Goal: Task Accomplishment & Management: Manage account settings

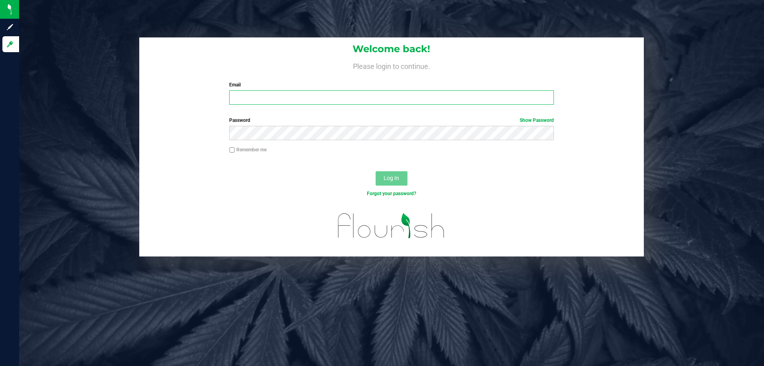
click at [327, 101] on input "Email" at bounding box center [391, 97] width 324 height 14
type input "[EMAIL_ADDRESS][DOMAIN_NAME]"
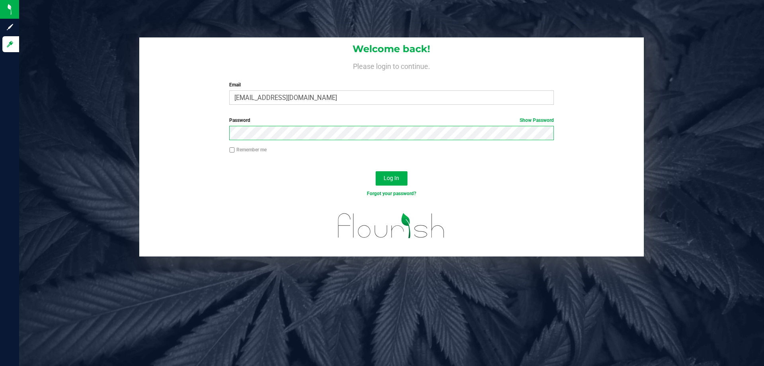
click at [376, 171] on button "Log In" at bounding box center [392, 178] width 32 height 14
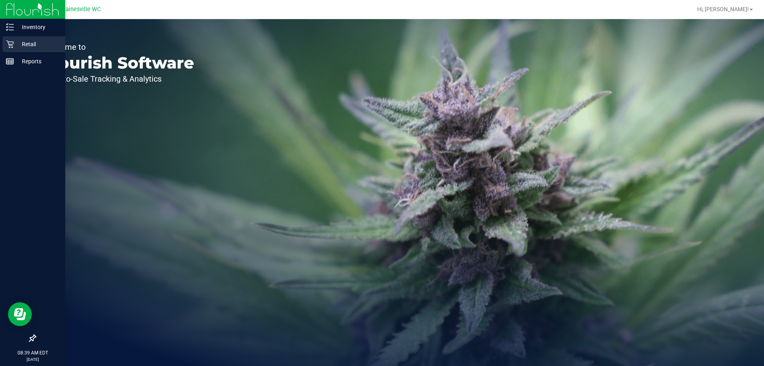
click at [25, 44] on p "Retail" at bounding box center [38, 44] width 48 height 10
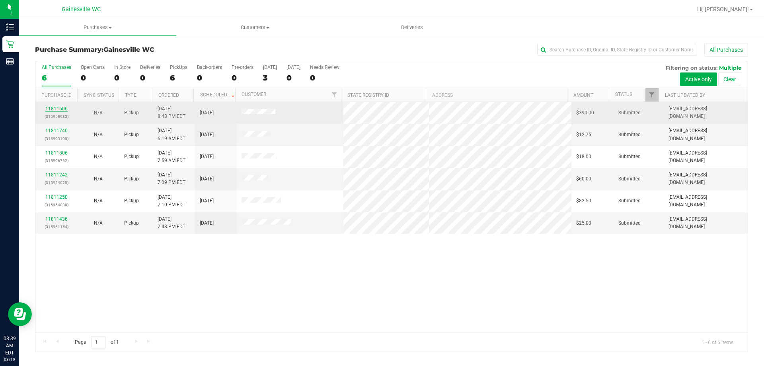
click at [62, 108] on link "11811606" at bounding box center [56, 109] width 22 height 6
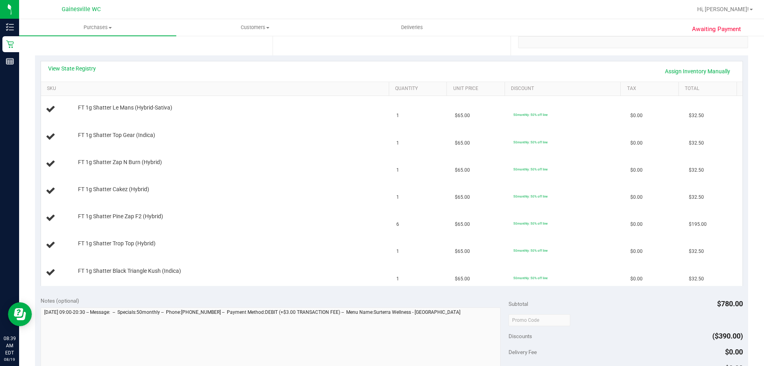
scroll to position [119, 0]
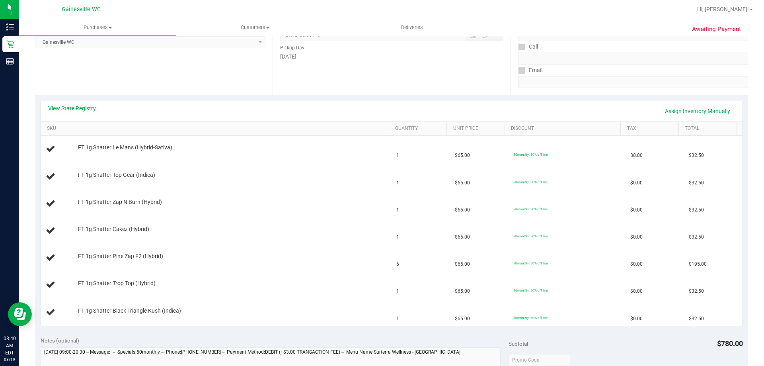
click at [81, 107] on link "View State Registry" at bounding box center [72, 108] width 48 height 8
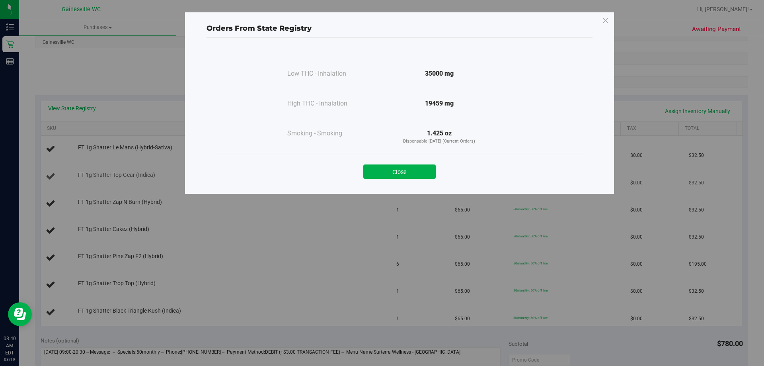
click at [387, 166] on button "Close" at bounding box center [399, 171] width 72 height 14
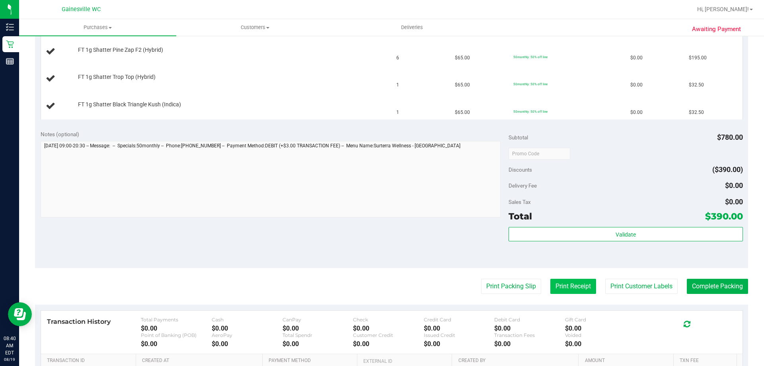
scroll to position [358, 0]
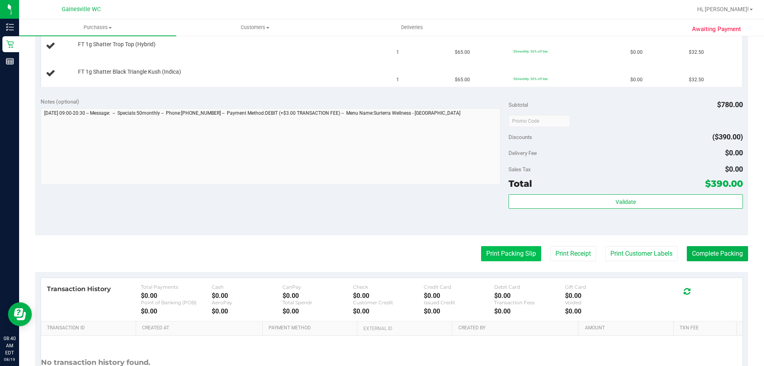
click at [507, 254] on button "Print Packing Slip" at bounding box center [511, 253] width 60 height 15
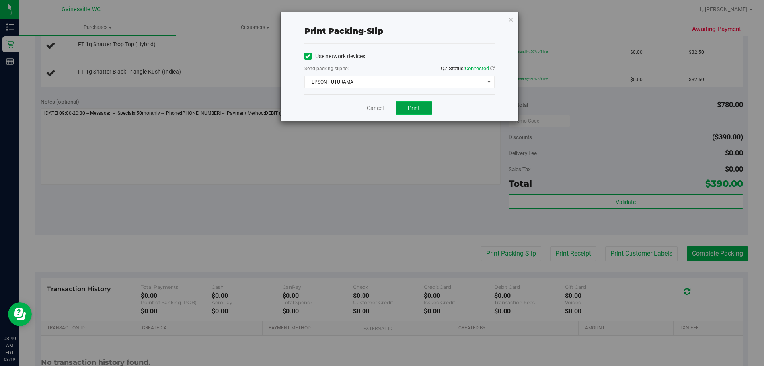
click at [413, 106] on span "Print" at bounding box center [414, 108] width 12 height 6
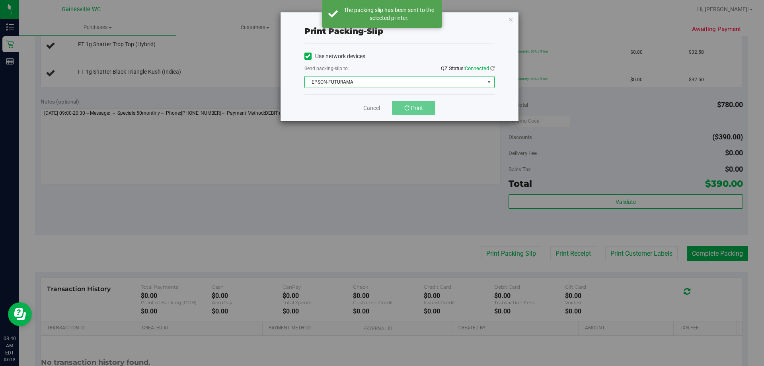
click at [420, 80] on span "EPSON-FUTURAMA" at bounding box center [394, 81] width 179 height 11
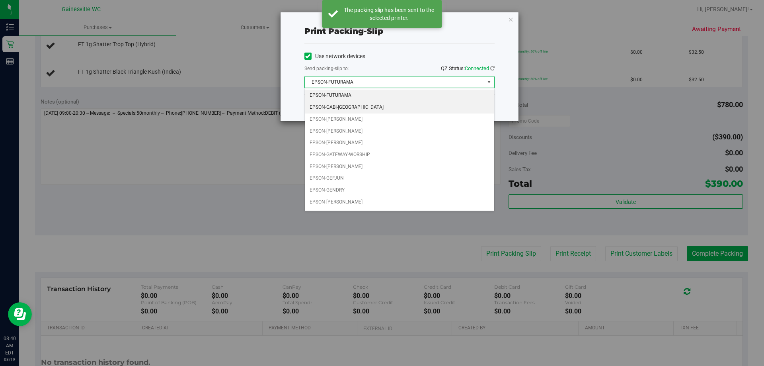
click at [405, 105] on li "EPSON-GABI-[GEOGRAPHIC_DATA]" at bounding box center [399, 107] width 189 height 12
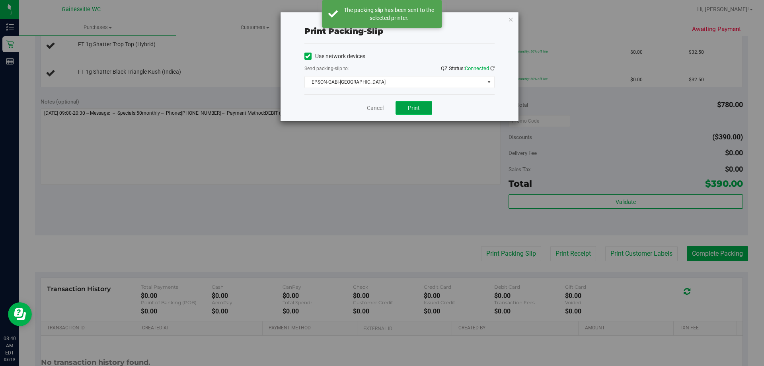
click at [407, 105] on button "Print" at bounding box center [413, 108] width 37 height 14
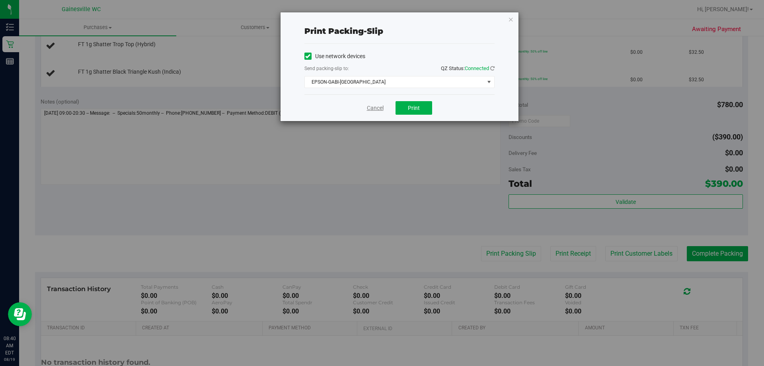
click at [372, 109] on link "Cancel" at bounding box center [375, 108] width 17 height 8
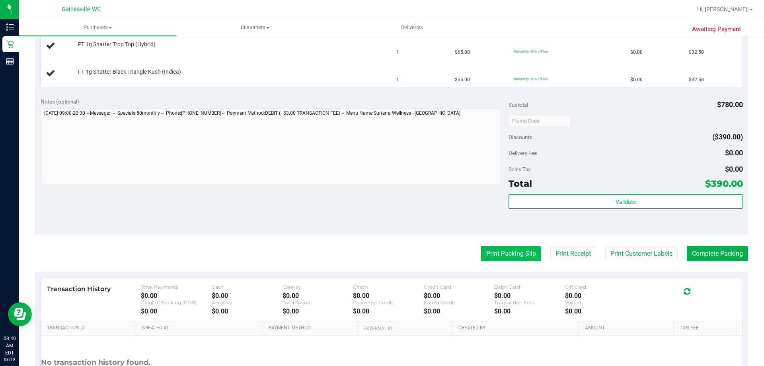
click at [511, 257] on button "Print Packing Slip" at bounding box center [511, 253] width 60 height 15
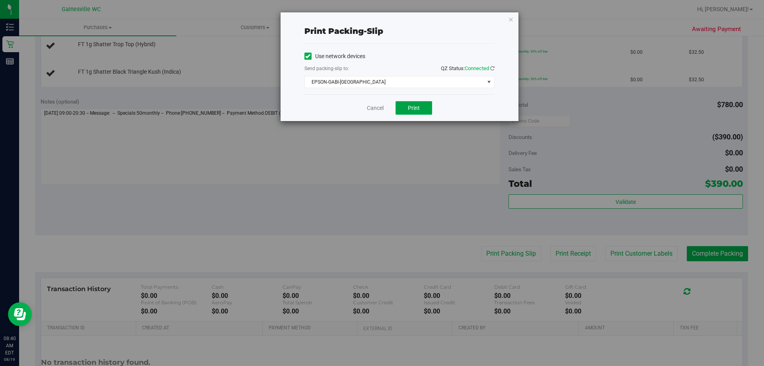
click at [418, 105] on span "Print" at bounding box center [414, 108] width 12 height 6
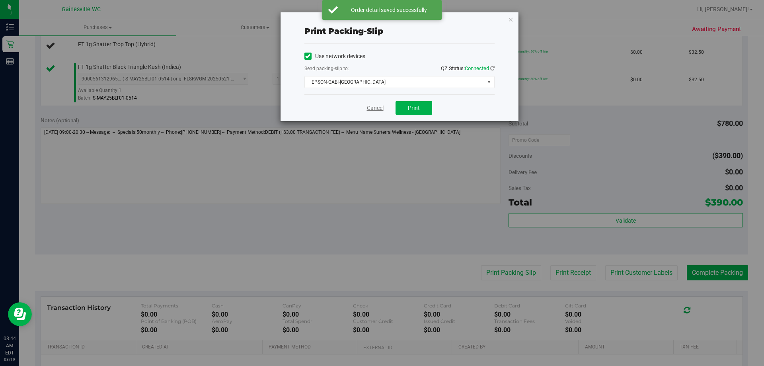
click at [376, 109] on link "Cancel" at bounding box center [375, 108] width 17 height 8
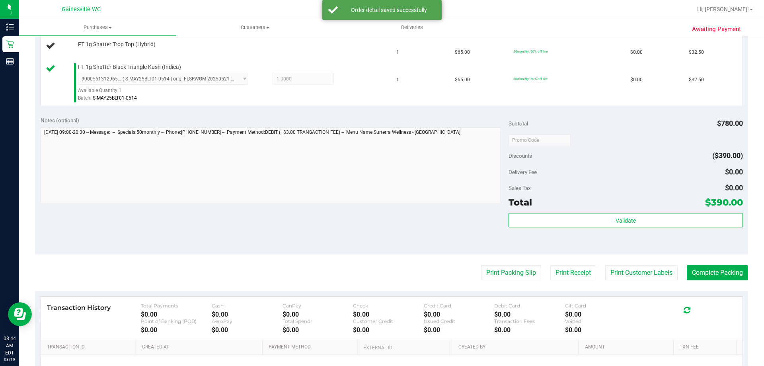
click at [377, 113] on div "Notes (optional) Subtotal $780.00 Discounts ($390.00) Delivery Fee $0.00 Sales …" at bounding box center [391, 182] width 713 height 143
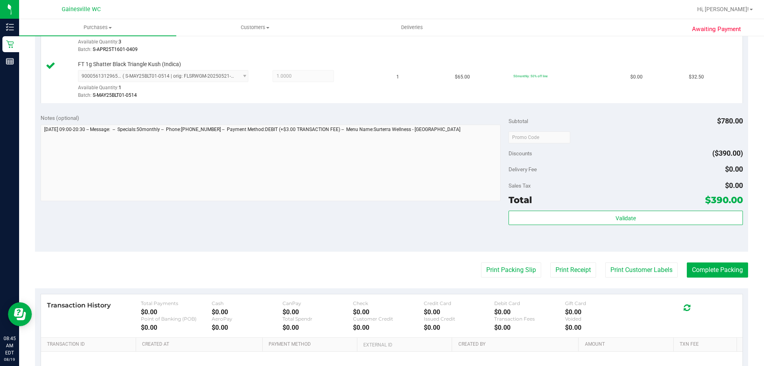
scroll to position [477, 0]
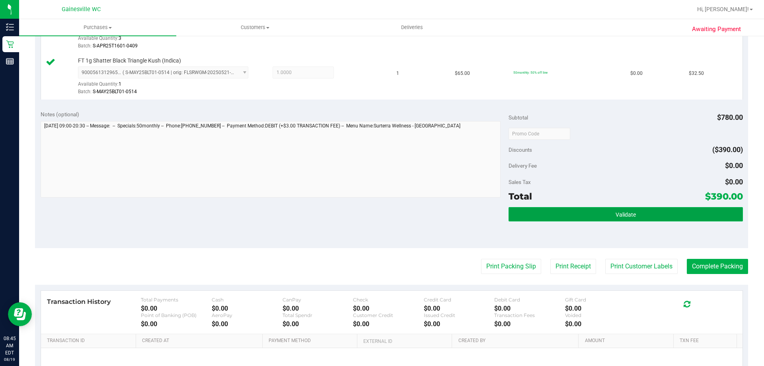
click at [525, 217] on button "Validate" at bounding box center [625, 214] width 234 height 14
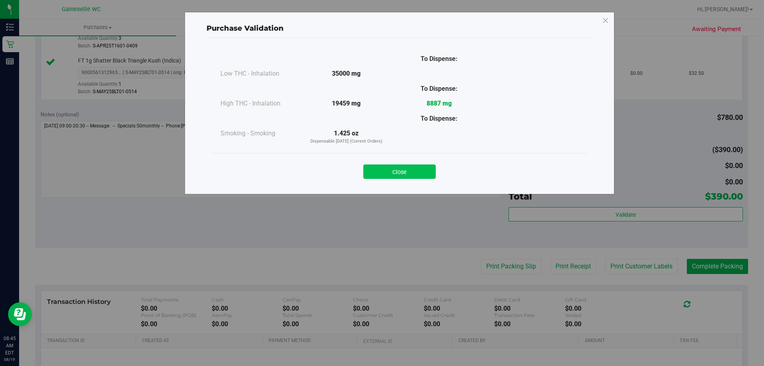
click at [406, 169] on button "Close" at bounding box center [399, 171] width 72 height 14
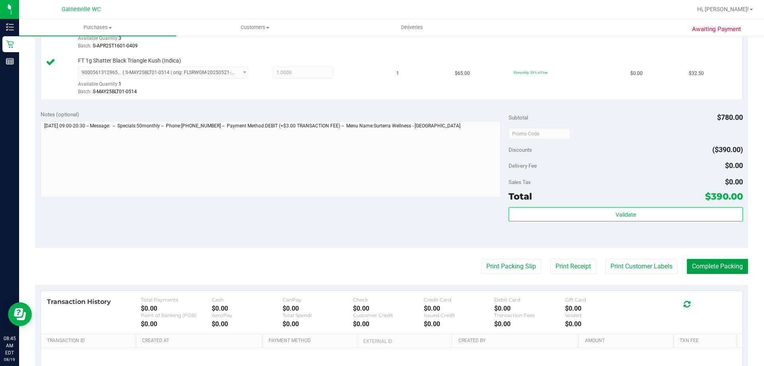
click at [712, 268] on button "Complete Packing" at bounding box center [717, 266] width 61 height 15
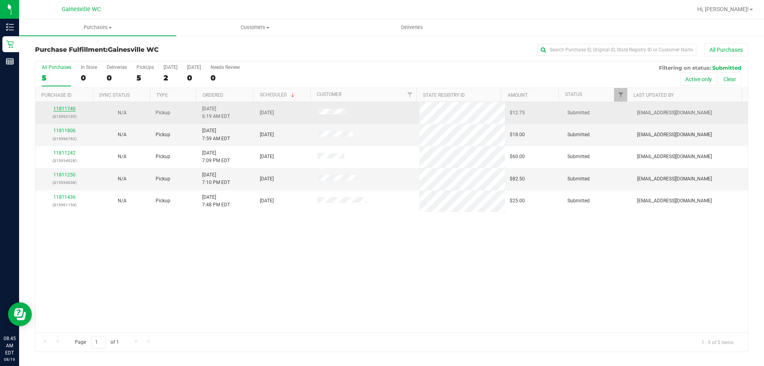
click at [67, 109] on link "11811740" at bounding box center [64, 109] width 22 height 6
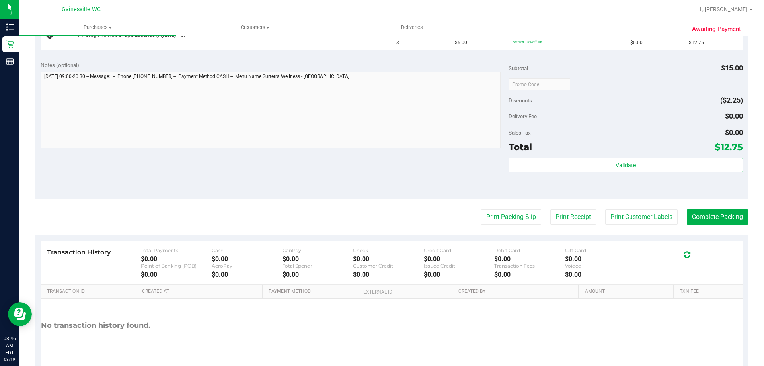
scroll to position [239, 0]
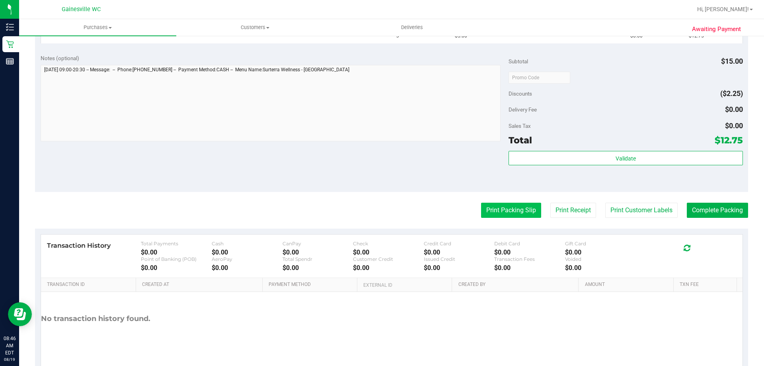
click at [508, 207] on button "Print Packing Slip" at bounding box center [511, 209] width 60 height 15
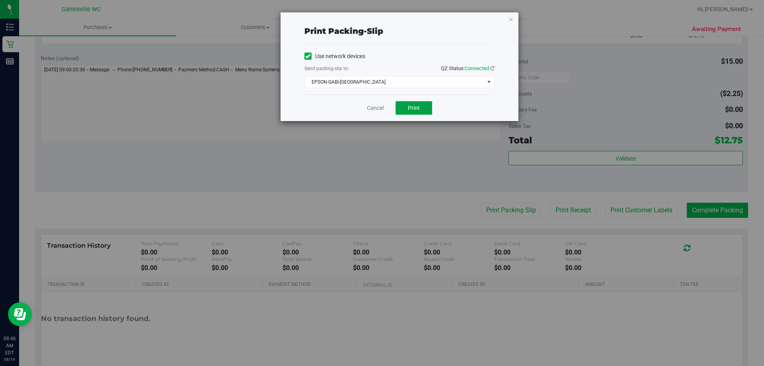
click at [421, 112] on button "Print" at bounding box center [413, 108] width 37 height 14
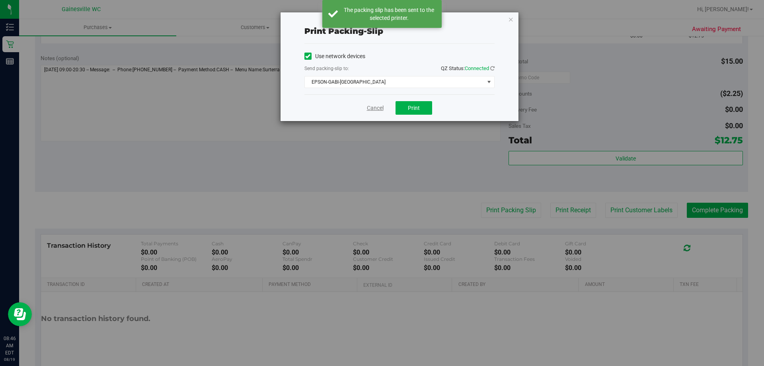
click at [373, 110] on link "Cancel" at bounding box center [375, 108] width 17 height 8
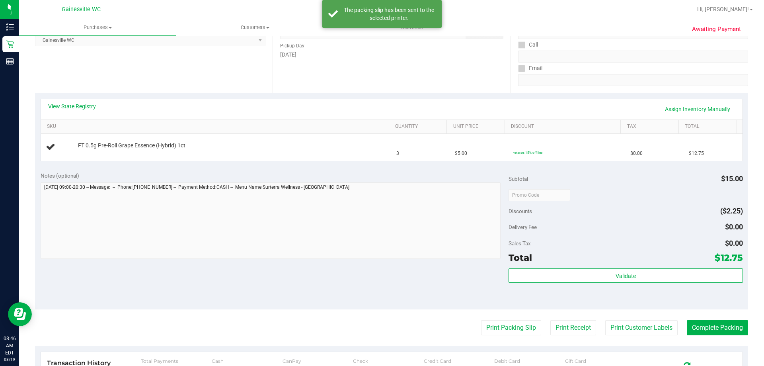
scroll to position [119, 0]
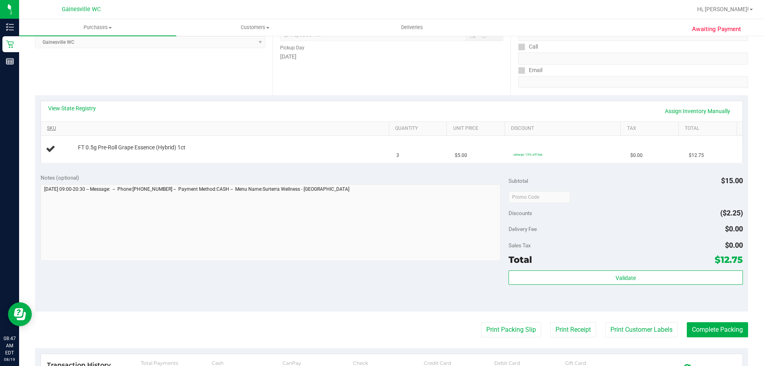
click at [481, 322] on button "Print Packing Slip" at bounding box center [511, 329] width 60 height 15
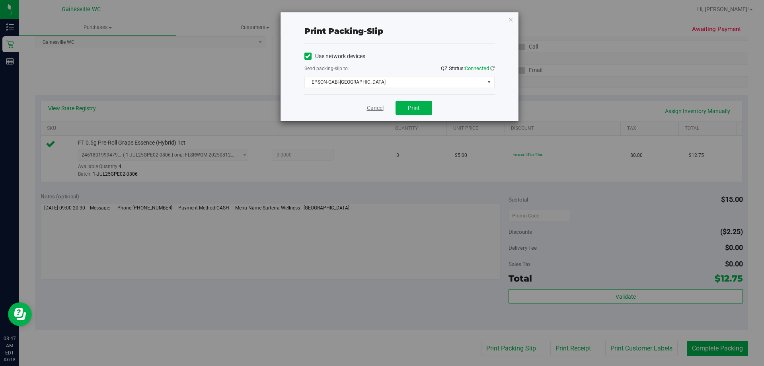
click at [369, 107] on link "Cancel" at bounding box center [375, 108] width 17 height 8
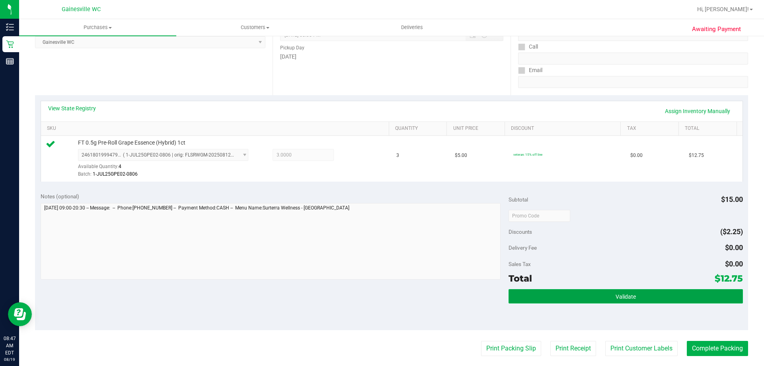
click at [605, 296] on button "Validate" at bounding box center [625, 296] width 234 height 14
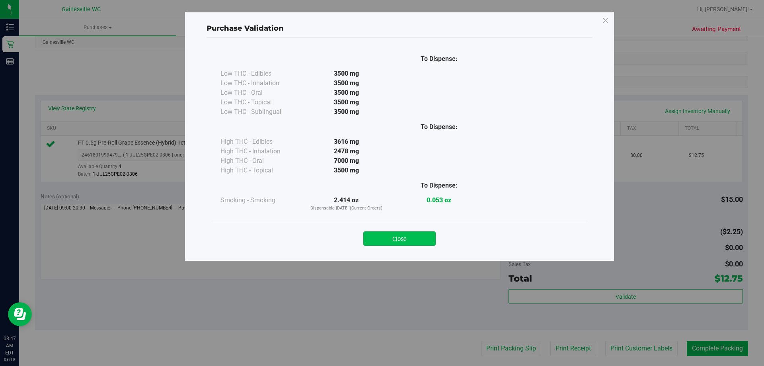
click at [415, 241] on button "Close" at bounding box center [399, 238] width 72 height 14
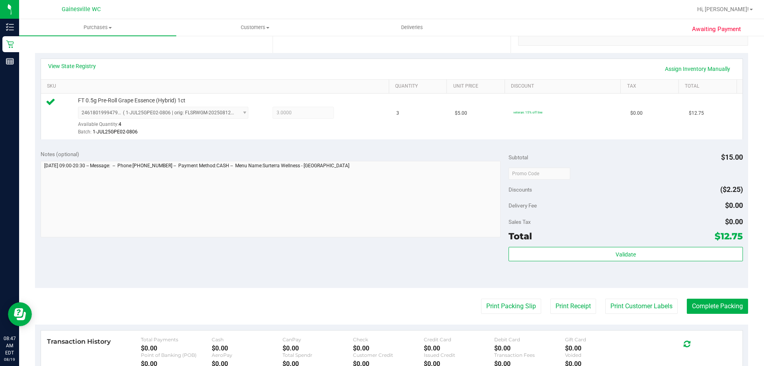
scroll to position [278, 0]
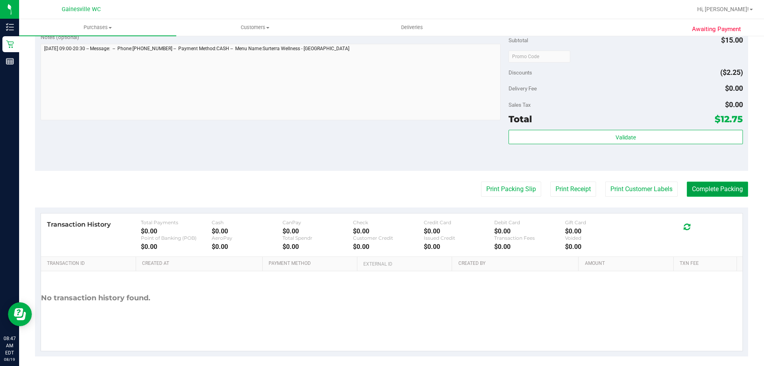
click at [689, 184] on button "Complete Packing" at bounding box center [717, 188] width 61 height 15
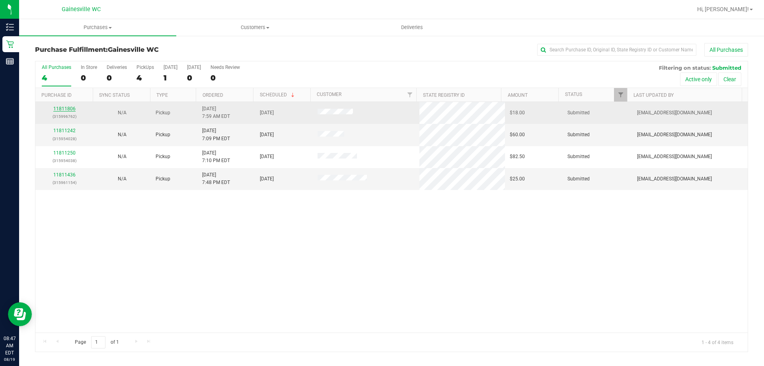
click at [54, 106] on link "11811806" at bounding box center [64, 109] width 22 height 6
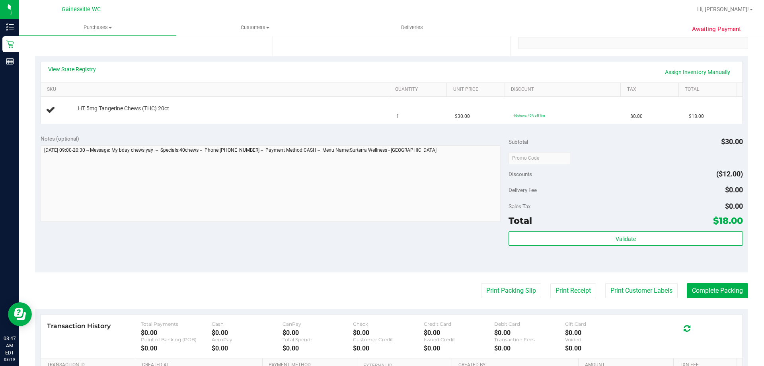
scroll to position [159, 0]
click at [509, 286] on button "Print Packing Slip" at bounding box center [511, 289] width 60 height 15
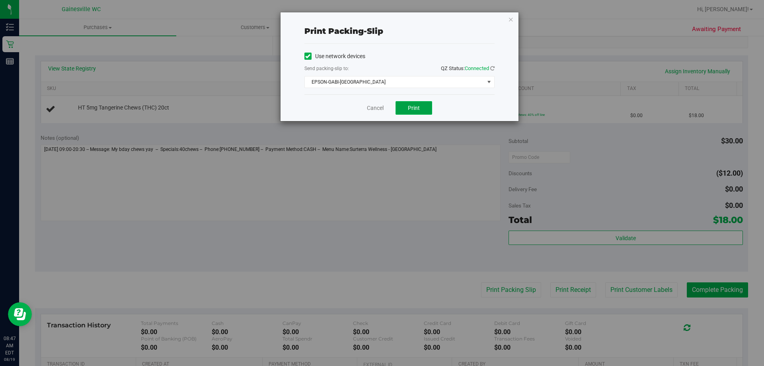
click at [406, 107] on button "Print" at bounding box center [413, 108] width 37 height 14
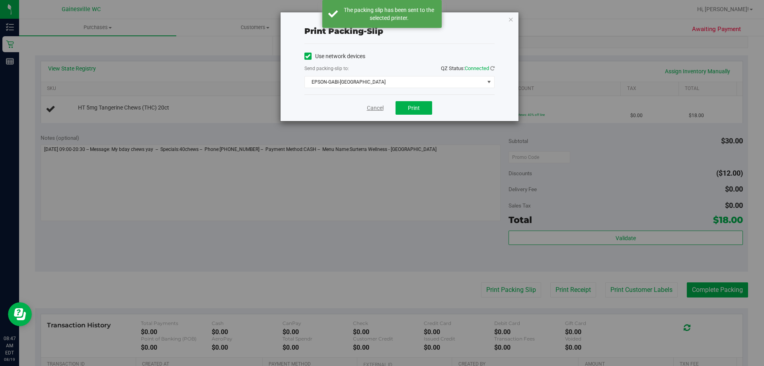
click at [372, 109] on link "Cancel" at bounding box center [375, 108] width 17 height 8
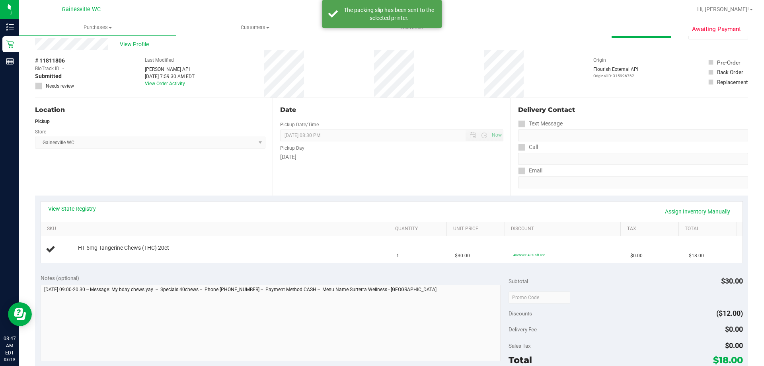
scroll to position [0, 0]
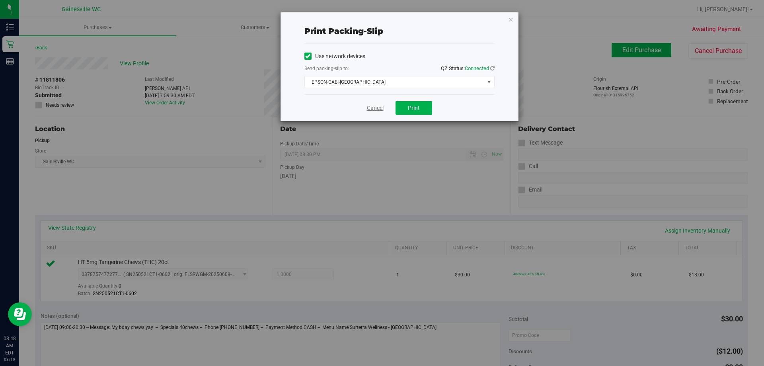
click at [375, 106] on link "Cancel" at bounding box center [375, 108] width 17 height 8
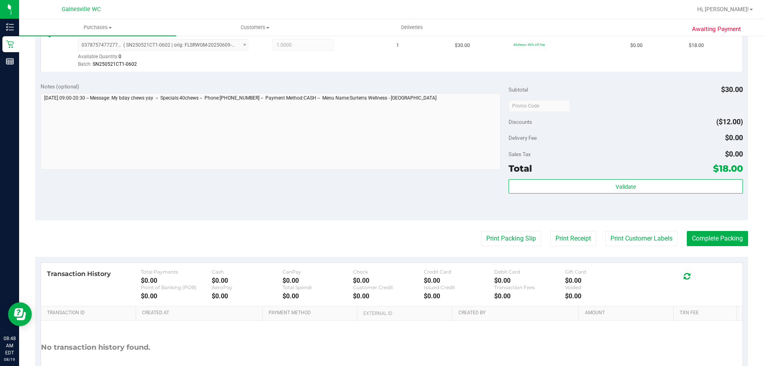
scroll to position [275, 0]
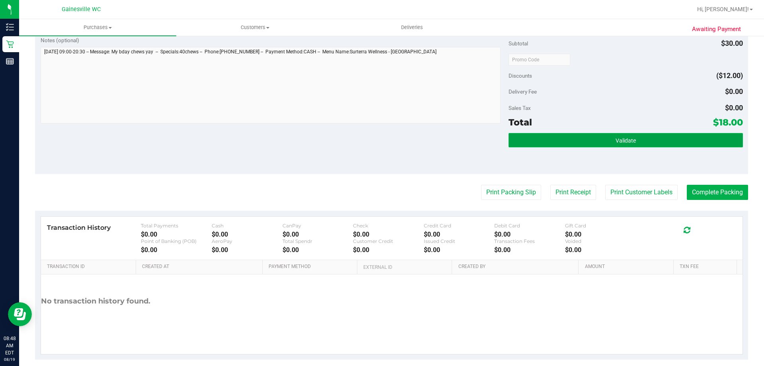
click at [535, 146] on button "Validate" at bounding box center [625, 140] width 234 height 14
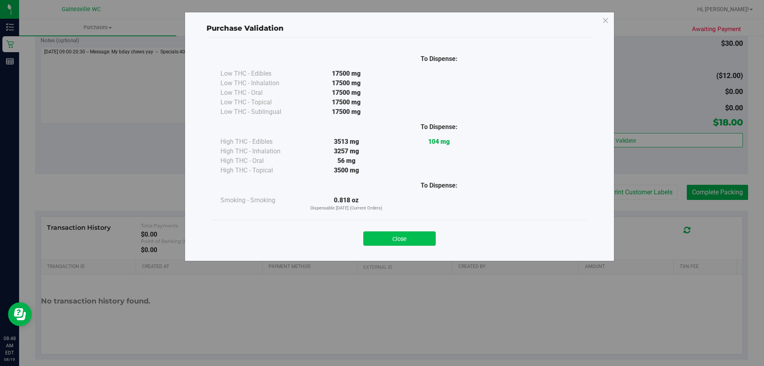
click at [402, 238] on button "Close" at bounding box center [399, 238] width 72 height 14
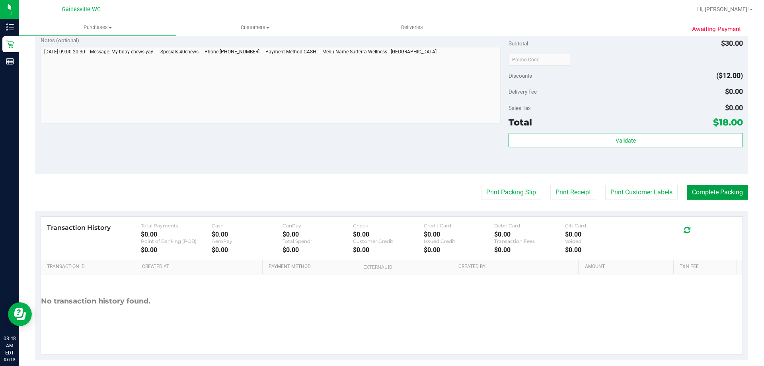
click at [720, 192] on button "Complete Packing" at bounding box center [717, 192] width 61 height 15
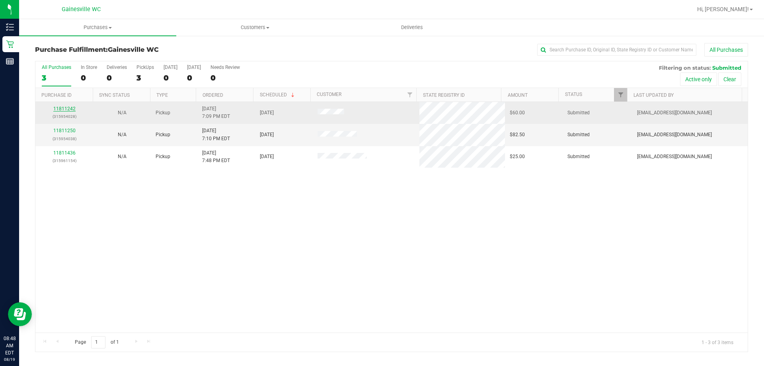
click at [68, 107] on link "11811242" at bounding box center [64, 109] width 22 height 6
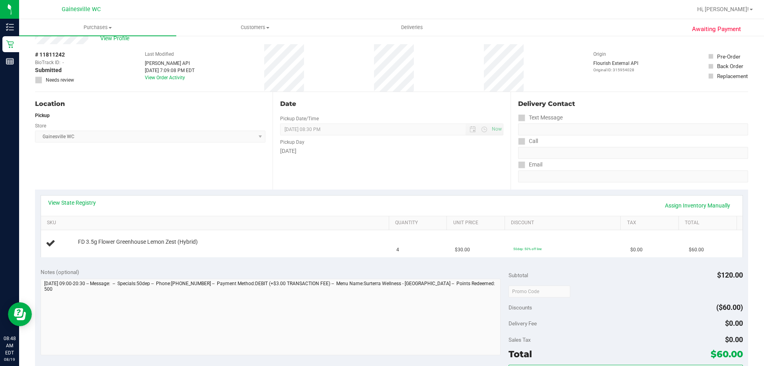
scroll to position [199, 0]
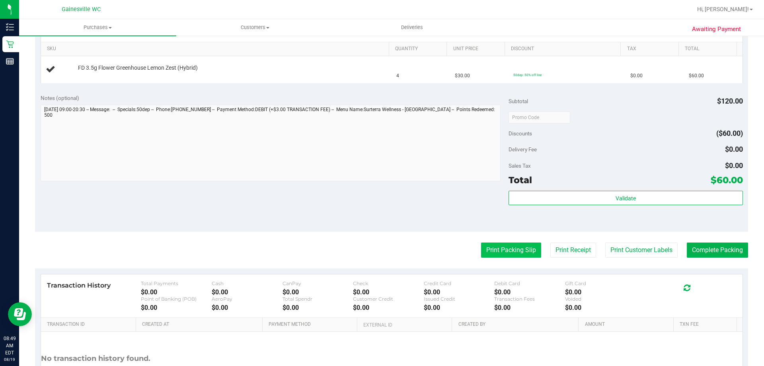
click at [490, 251] on button "Print Packing Slip" at bounding box center [511, 249] width 60 height 15
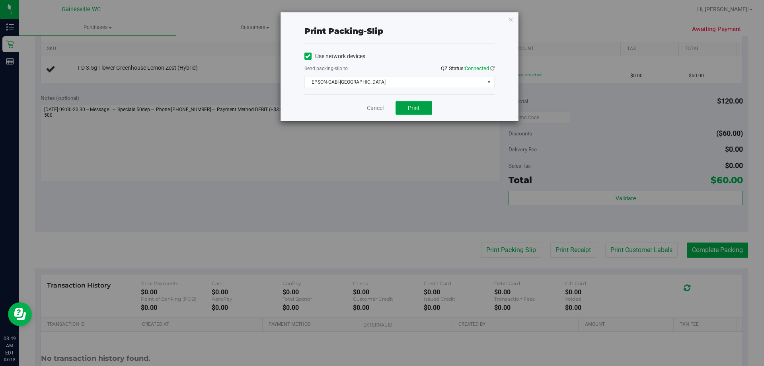
click at [410, 104] on button "Print" at bounding box center [413, 108] width 37 height 14
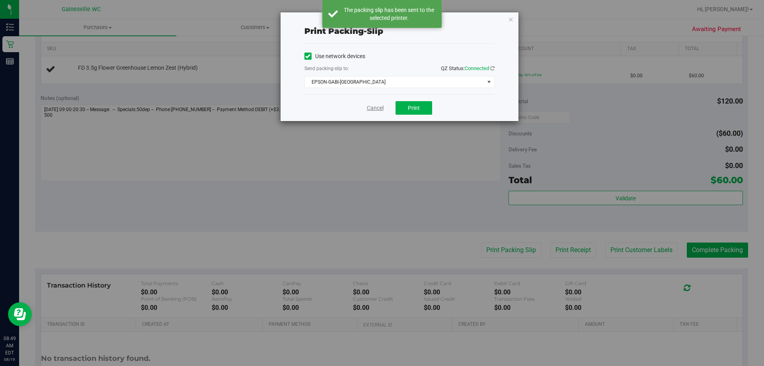
click at [376, 109] on link "Cancel" at bounding box center [375, 108] width 17 height 8
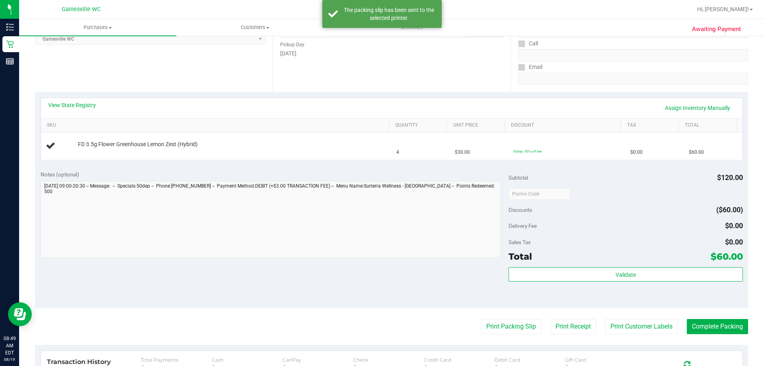
scroll to position [119, 0]
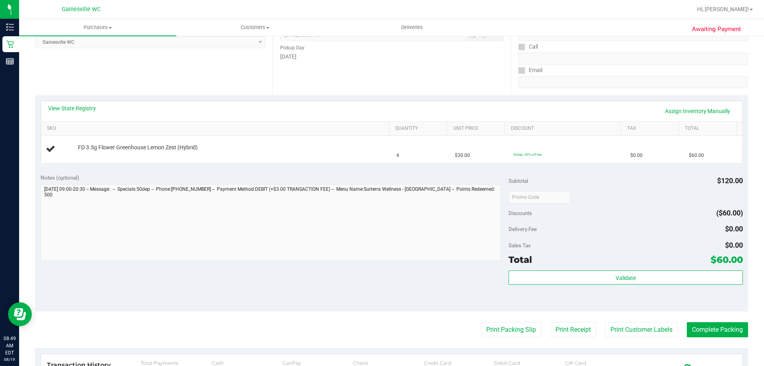
click at [481, 322] on button "Print Packing Slip" at bounding box center [511, 329] width 60 height 15
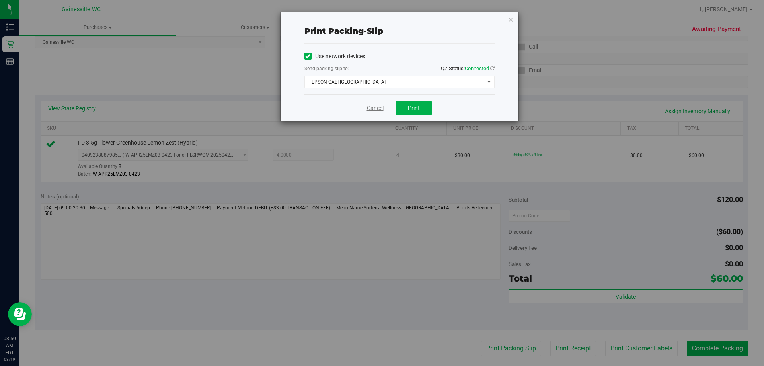
click at [372, 107] on link "Cancel" at bounding box center [375, 108] width 17 height 8
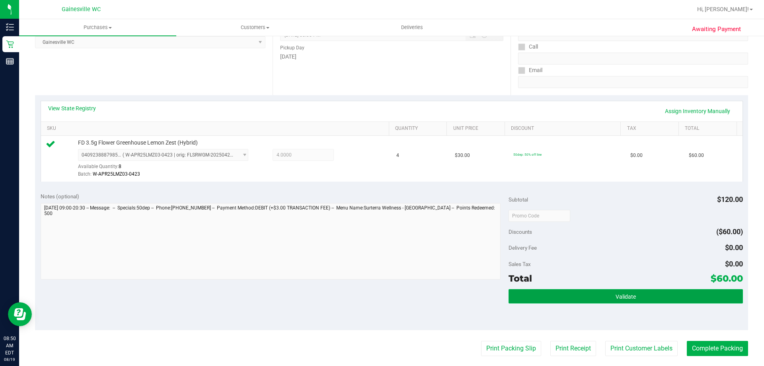
click at [550, 295] on button "Validate" at bounding box center [625, 296] width 234 height 14
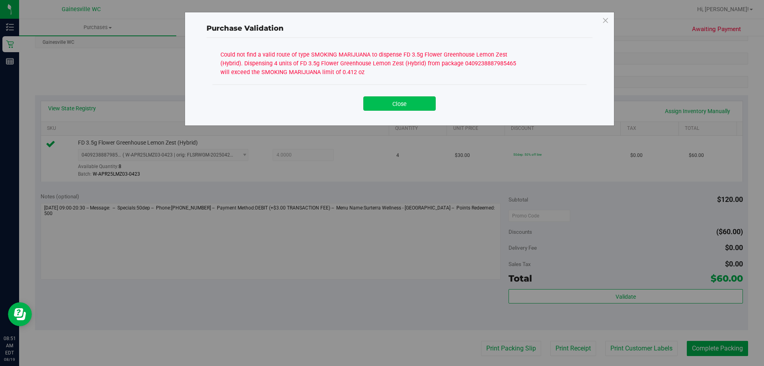
click at [397, 102] on button "Close" at bounding box center [399, 103] width 72 height 14
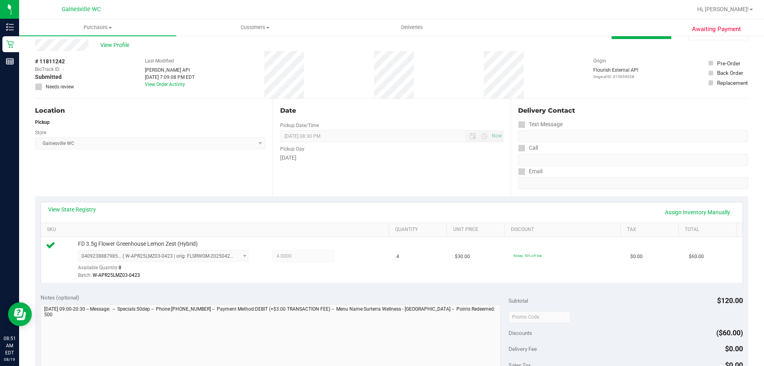
scroll to position [6, 0]
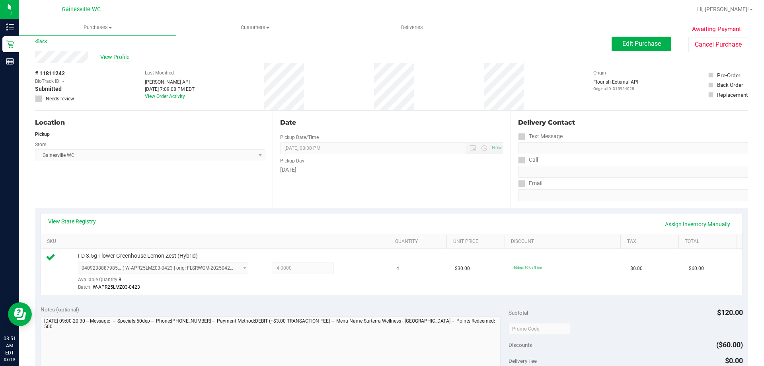
click at [121, 56] on span "View Profile" at bounding box center [116, 57] width 32 height 8
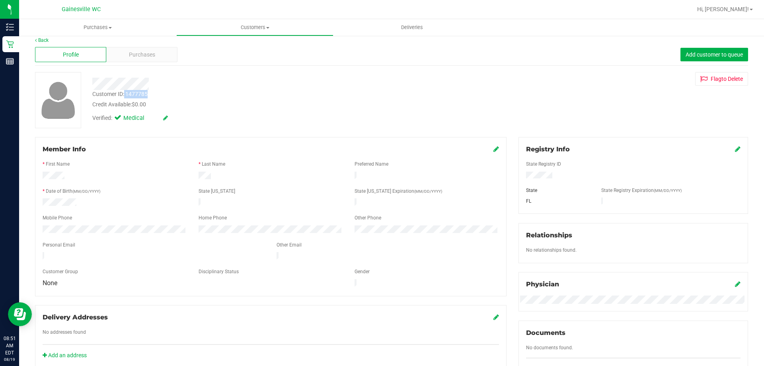
drag, startPoint x: 125, startPoint y: 92, endPoint x: 150, endPoint y: 97, distance: 26.4
click at [150, 97] on div "Customer ID: 1477785 Credit Available: $0.00" at bounding box center [267, 99] width 362 height 19
copy div "1477785"
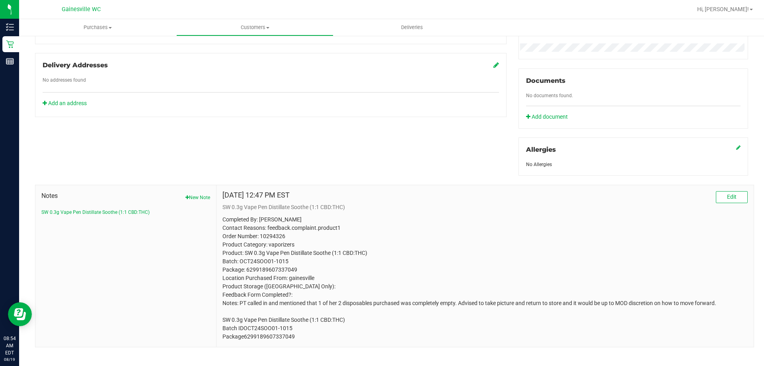
scroll to position [265, 0]
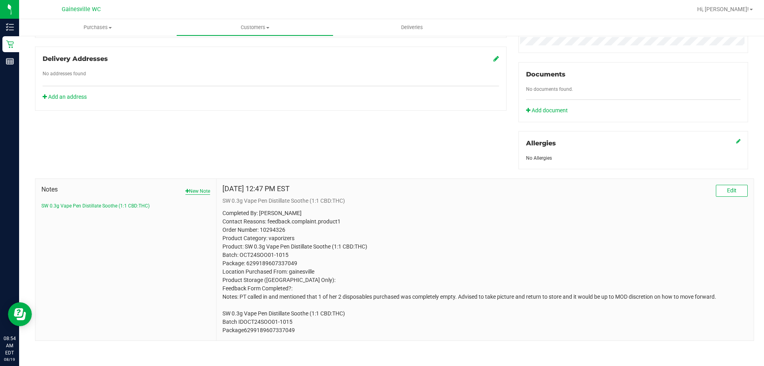
click at [191, 190] on button "New Note" at bounding box center [197, 190] width 25 height 7
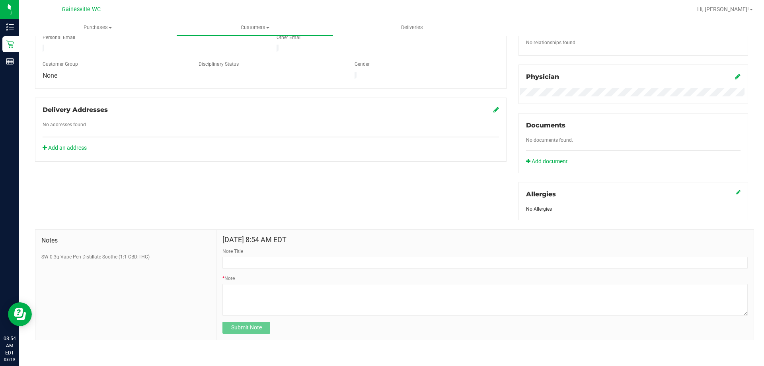
scroll to position [213, 0]
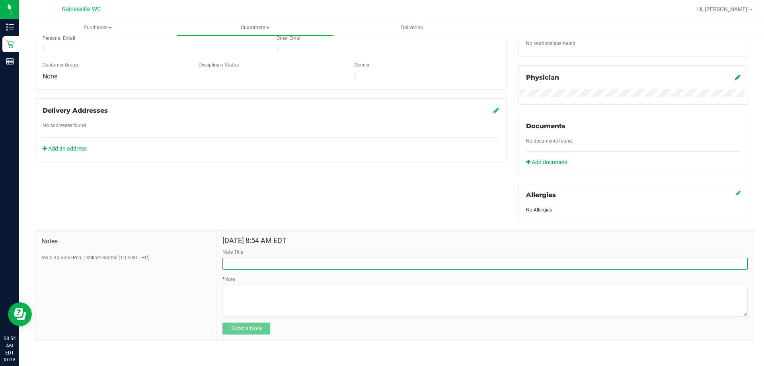
click at [230, 266] on input "Note Title" at bounding box center [484, 263] width 525 height 12
type input "Low Recs"
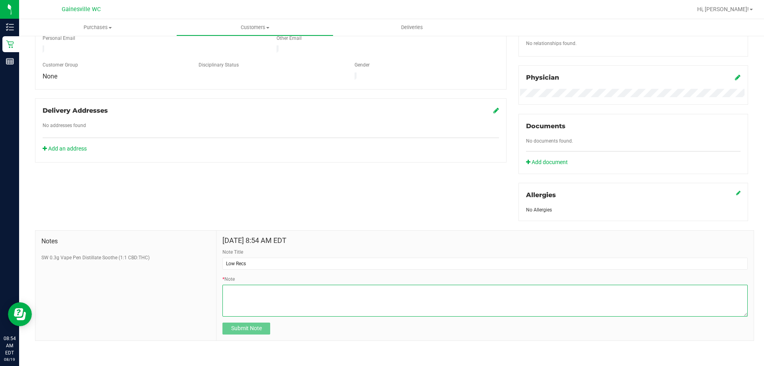
click at [278, 292] on textarea "* Note" at bounding box center [484, 300] width 525 height 32
paste textarea "Patient doesn't have the recs to get all of order. Only has .412 oz in smoking …"
type textarea "Patient doesn't have the recs to get all of order. Only has .412 oz in smoking …"
click at [257, 326] on span "Submit Note" at bounding box center [246, 328] width 31 height 6
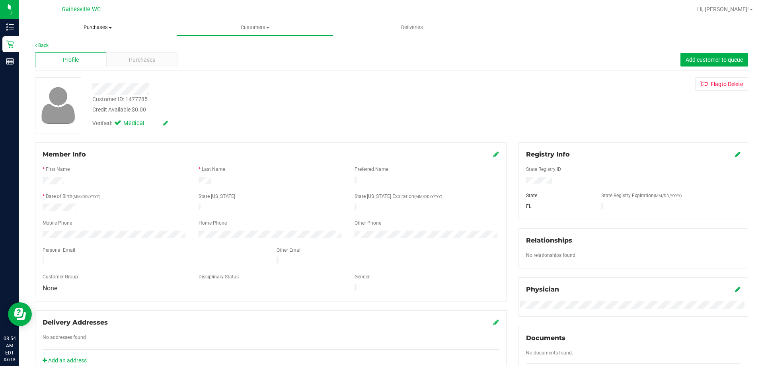
scroll to position [0, 0]
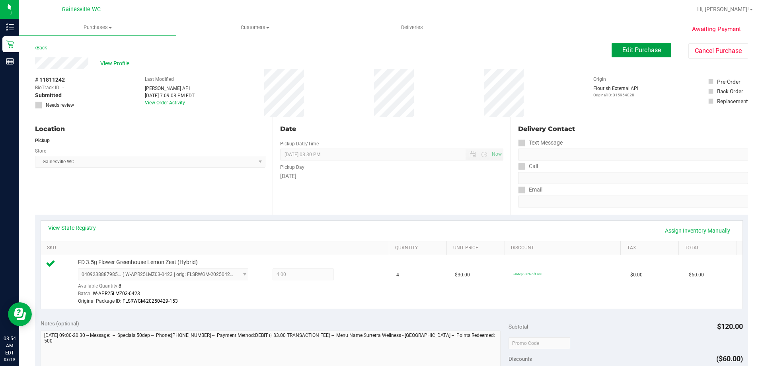
click at [628, 52] on span "Edit Purchase" at bounding box center [641, 50] width 39 height 8
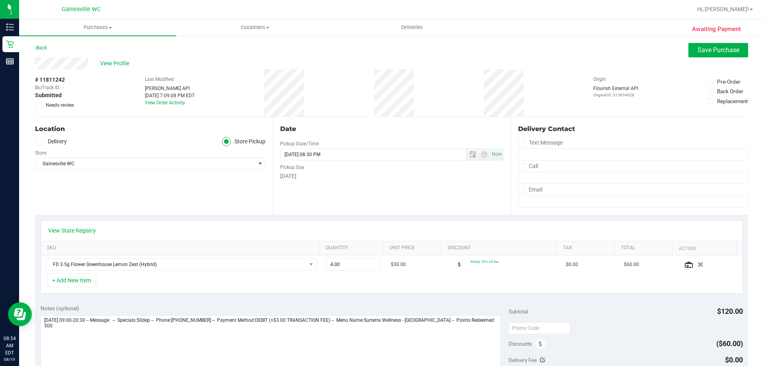
click at [66, 103] on span "Needs review" at bounding box center [60, 104] width 28 height 7
click at [0, 0] on input "Needs review" at bounding box center [0, 0] width 0 height 0
click at [701, 49] on span "Save Purchase" at bounding box center [718, 50] width 42 height 8
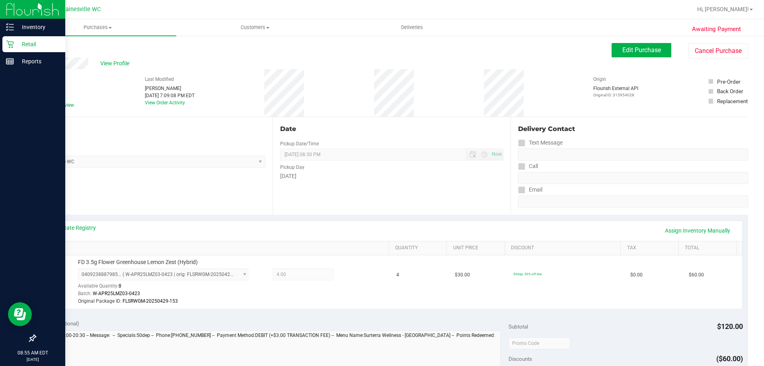
click at [31, 42] on p "Retail" at bounding box center [38, 44] width 48 height 10
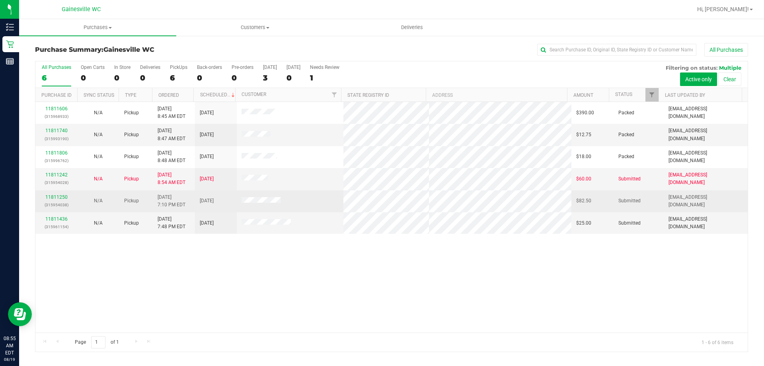
click at [67, 197] on div "11811250 (315954038)" at bounding box center [56, 200] width 32 height 15
click at [58, 196] on link "11811250" at bounding box center [56, 197] width 22 height 6
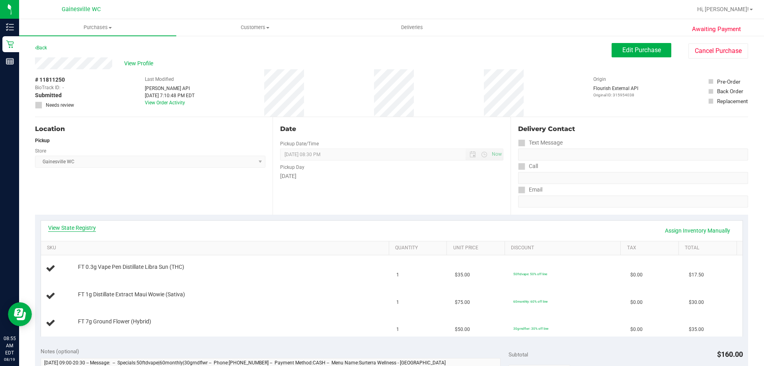
click at [80, 228] on link "View State Registry" at bounding box center [72, 228] width 48 height 8
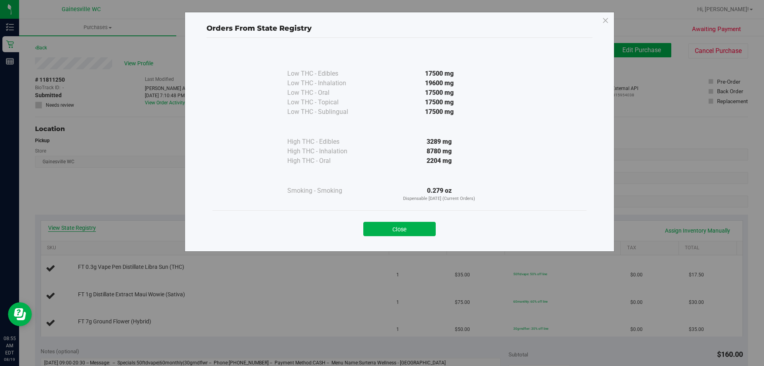
click at [80, 228] on div "Orders From State Registry Low THC - Edibles 17500 mg" at bounding box center [385, 183] width 770 height 366
click at [395, 223] on button "Close" at bounding box center [399, 229] width 72 height 14
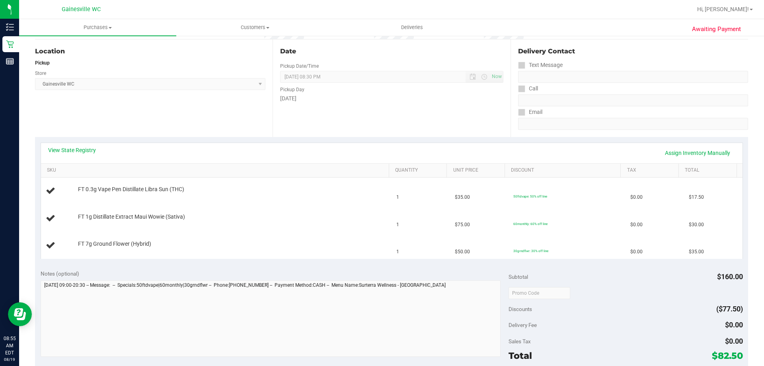
scroll to position [239, 0]
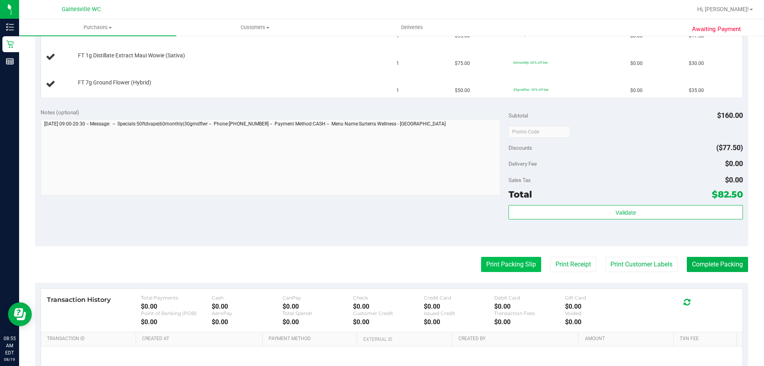
click at [512, 266] on button "Print Packing Slip" at bounding box center [511, 264] width 60 height 15
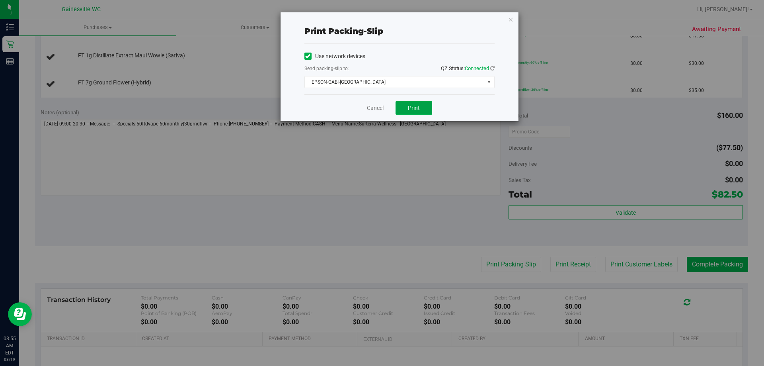
drag, startPoint x: 406, startPoint y: 103, endPoint x: 403, endPoint y: 97, distance: 6.8
click at [405, 98] on div "Cancel Print" at bounding box center [399, 107] width 190 height 27
click at [409, 107] on span "Print" at bounding box center [414, 108] width 12 height 6
click at [512, 18] on icon "button" at bounding box center [511, 19] width 6 height 10
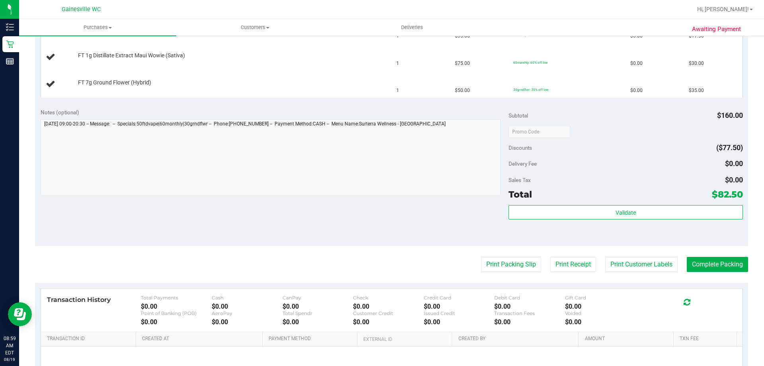
click at [481, 257] on button "Print Packing Slip" at bounding box center [511, 264] width 60 height 15
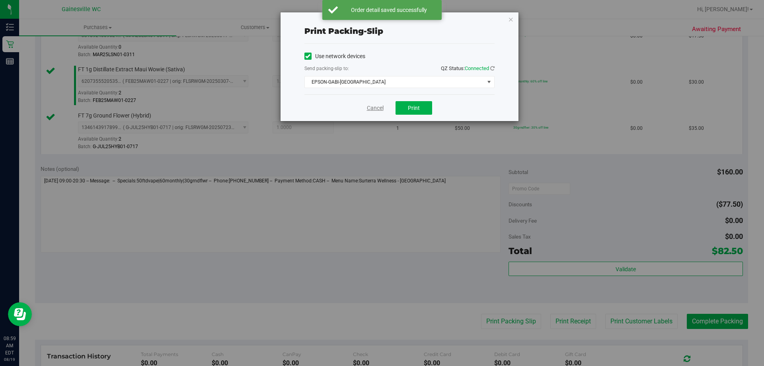
click at [379, 110] on link "Cancel" at bounding box center [375, 108] width 17 height 8
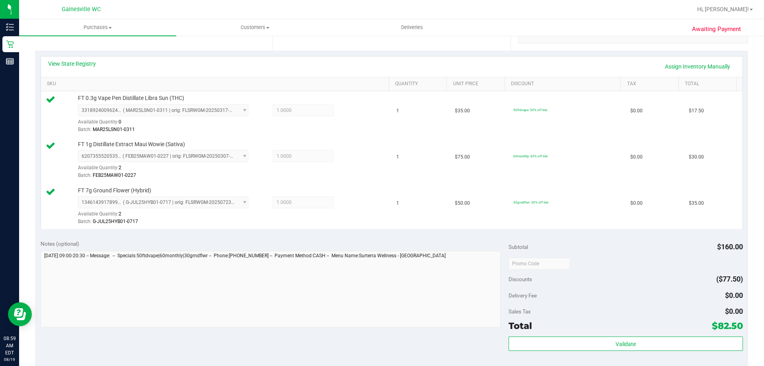
scroll to position [278, 0]
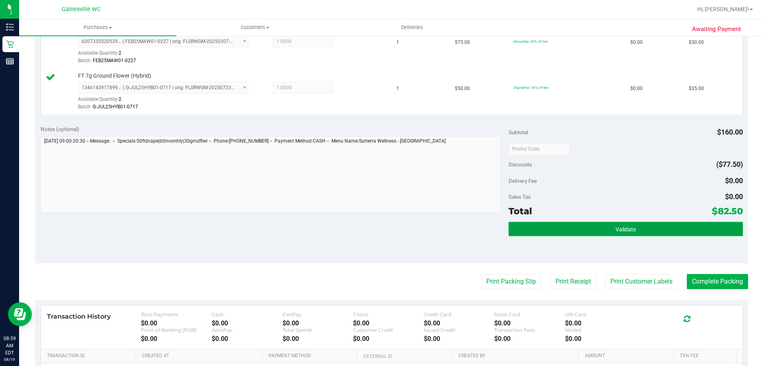
click at [514, 231] on button "Validate" at bounding box center [625, 229] width 234 height 14
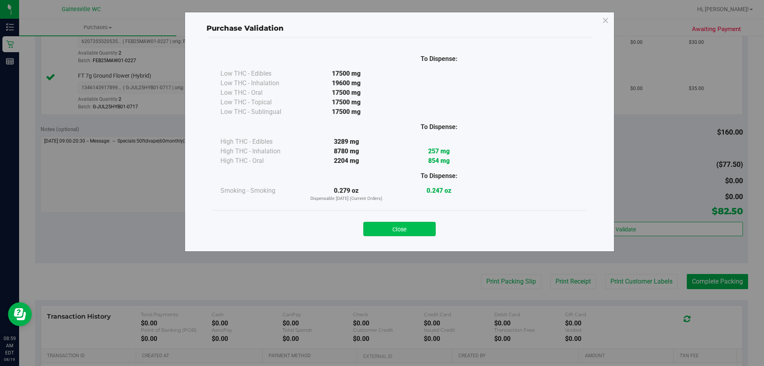
click at [413, 232] on button "Close" at bounding box center [399, 229] width 72 height 14
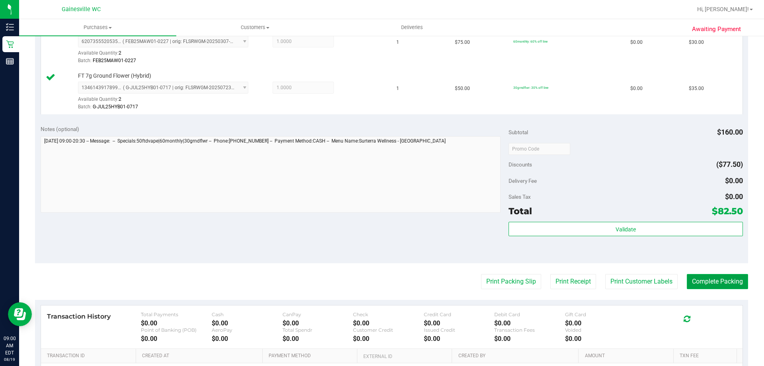
click at [709, 276] on button "Complete Packing" at bounding box center [717, 281] width 61 height 15
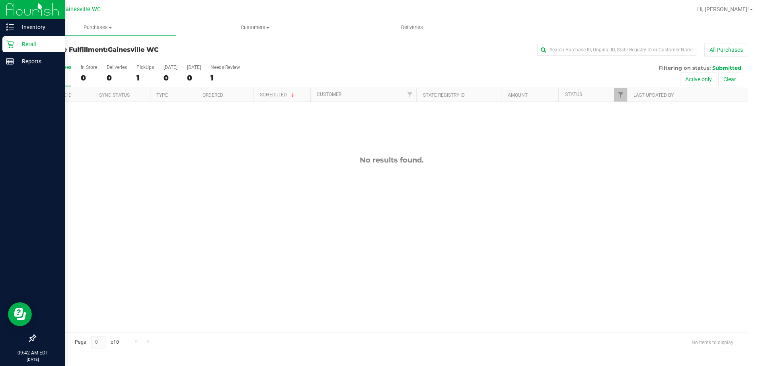
click at [25, 43] on p "Retail" at bounding box center [38, 44] width 48 height 10
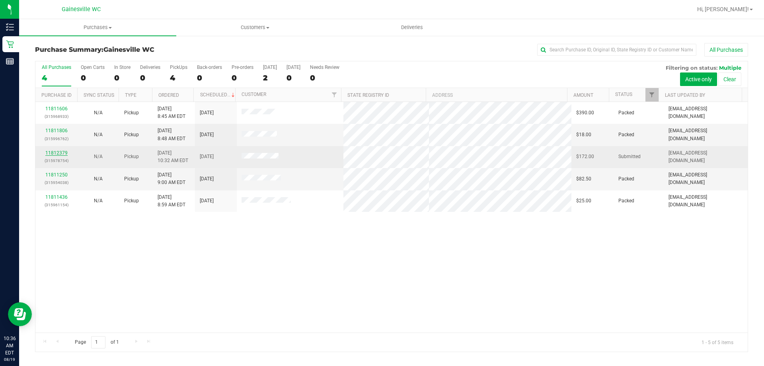
click at [61, 154] on link "11812379" at bounding box center [56, 153] width 22 height 6
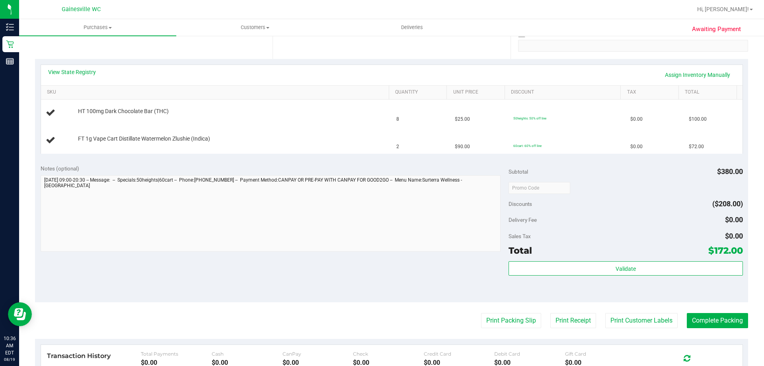
scroll to position [239, 0]
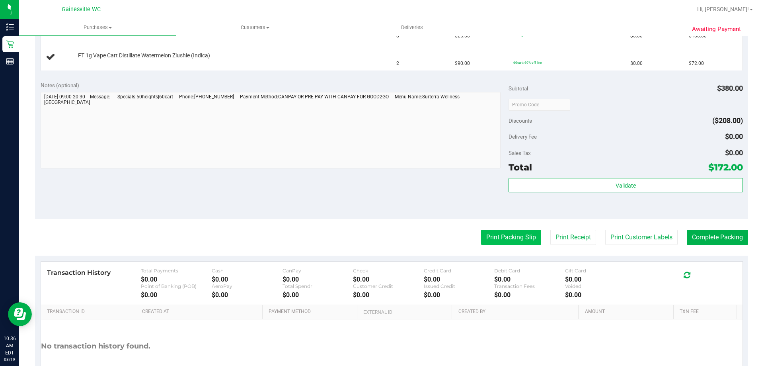
click at [488, 236] on button "Print Packing Slip" at bounding box center [511, 237] width 60 height 15
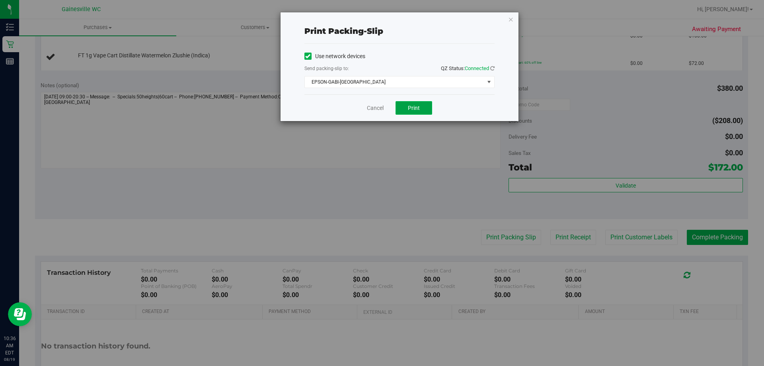
click at [408, 110] on button "Print" at bounding box center [413, 108] width 37 height 14
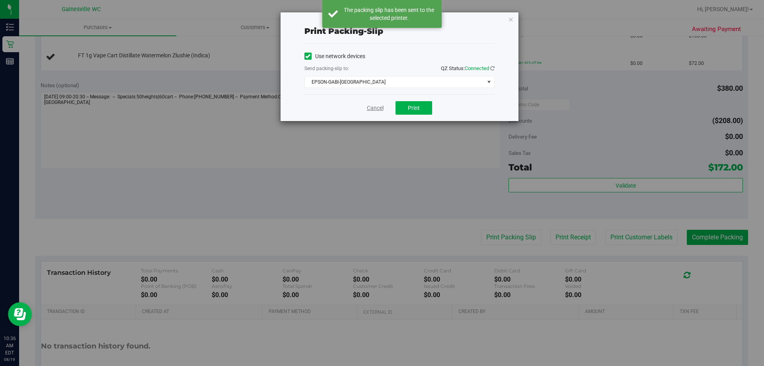
click at [367, 105] on link "Cancel" at bounding box center [375, 108] width 17 height 8
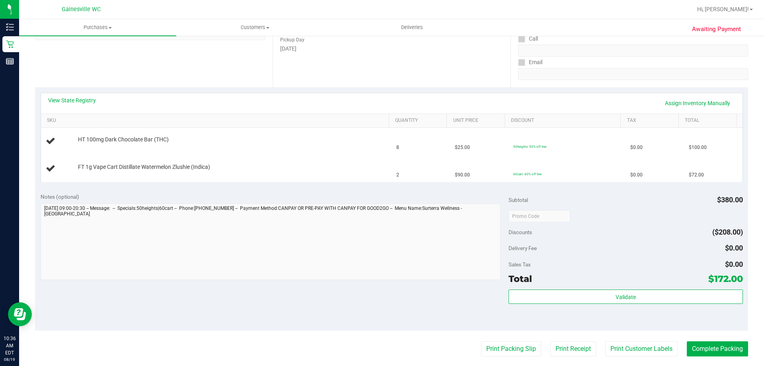
scroll to position [119, 0]
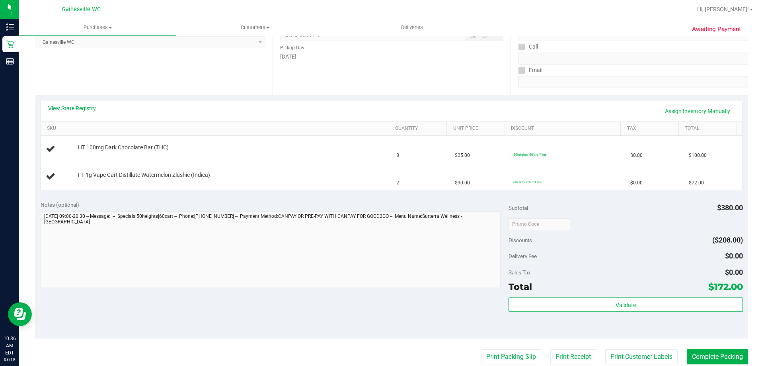
click at [84, 106] on link "View State Registry" at bounding box center [72, 108] width 48 height 8
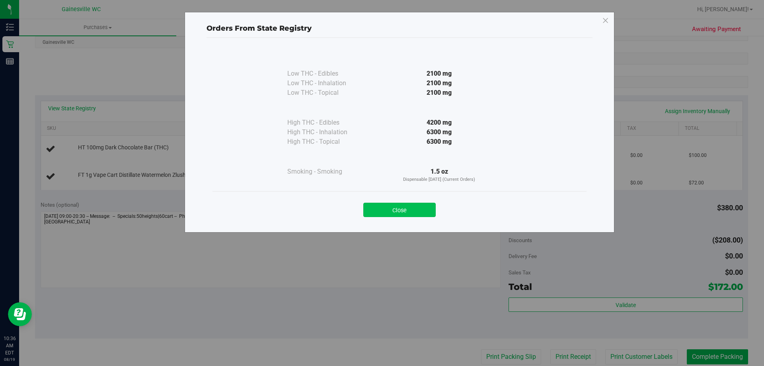
click at [398, 207] on button "Close" at bounding box center [399, 209] width 72 height 14
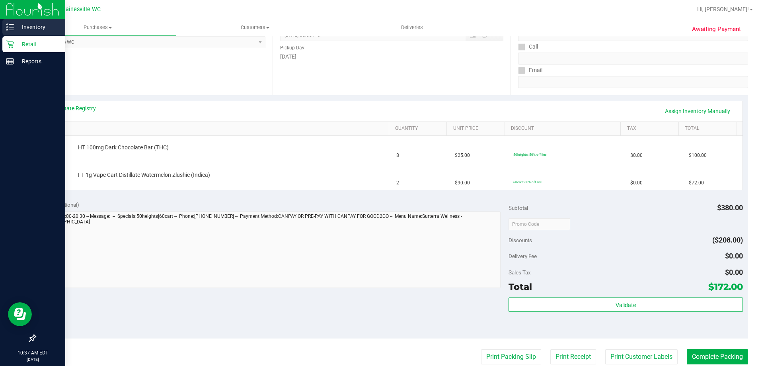
click at [37, 24] on p "Inventory" at bounding box center [38, 27] width 48 height 10
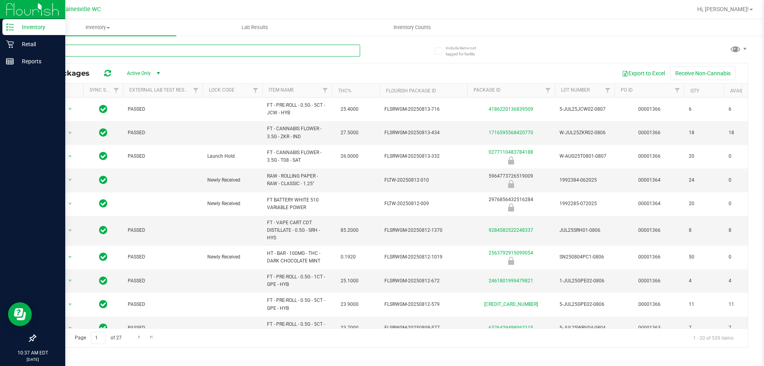
click at [90, 51] on input "text" at bounding box center [197, 51] width 325 height 12
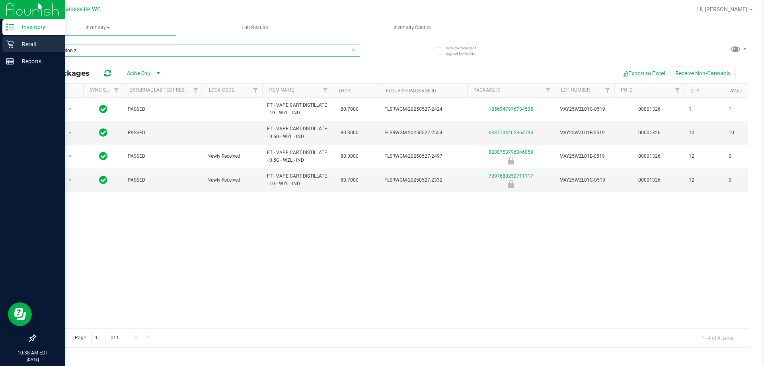
type input "watermelon zl"
click at [24, 43] on p "Retail" at bounding box center [38, 44] width 48 height 10
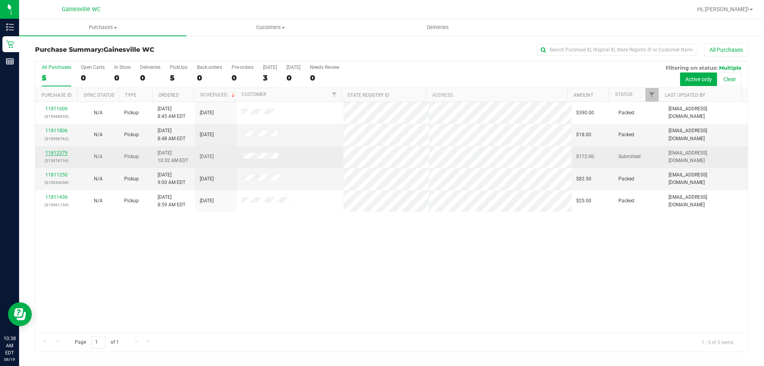
click at [57, 154] on link "11812379" at bounding box center [56, 153] width 22 height 6
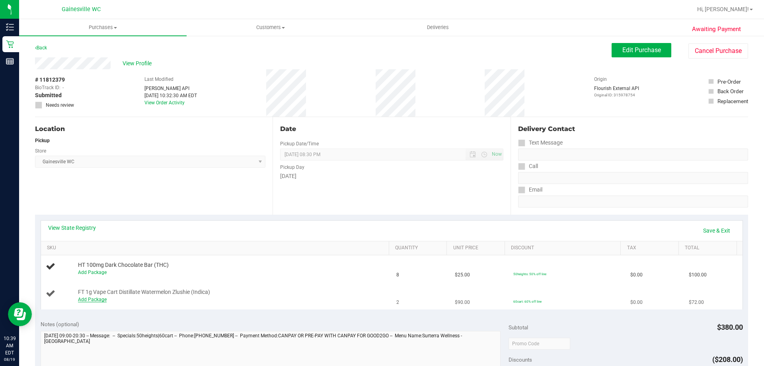
click at [97, 300] on link "Add Package" at bounding box center [92, 299] width 29 height 6
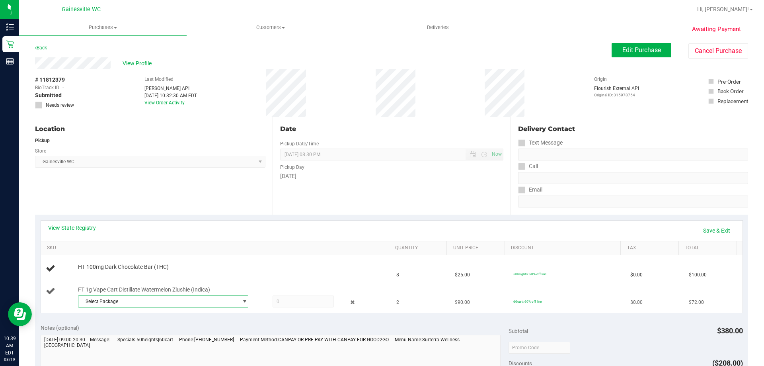
click at [237, 300] on span "select" at bounding box center [242, 301] width 10 height 11
click at [208, 343] on span "( MAY25WZL01C-0519 | orig: FLSRWGM-20250527-2332 )" at bounding box center [190, 345] width 124 height 6
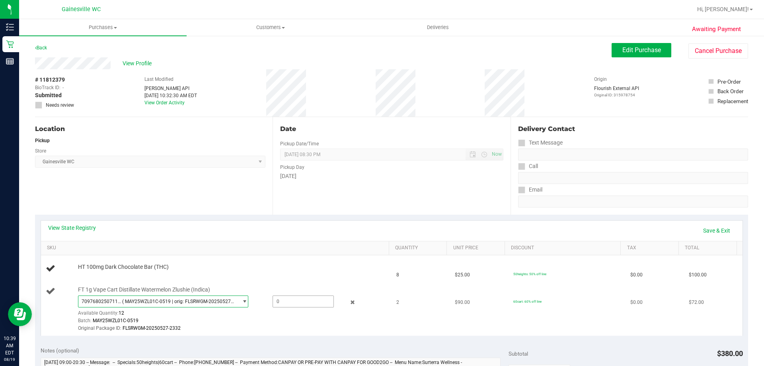
click at [281, 306] on span at bounding box center [302, 301] width 61 height 12
type input "2"
click at [703, 226] on link "Save & Exit" at bounding box center [716, 231] width 37 height 14
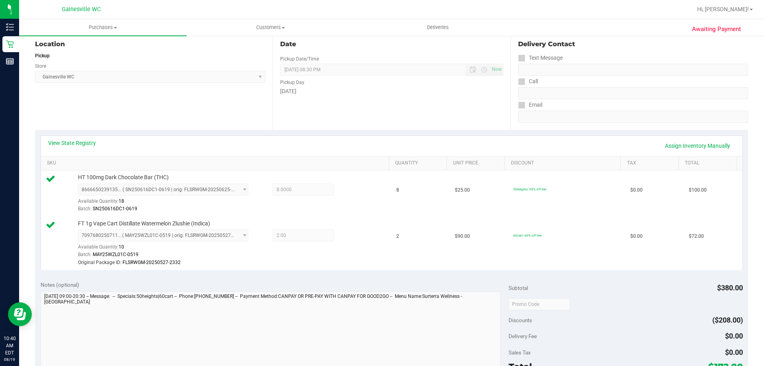
scroll to position [239, 0]
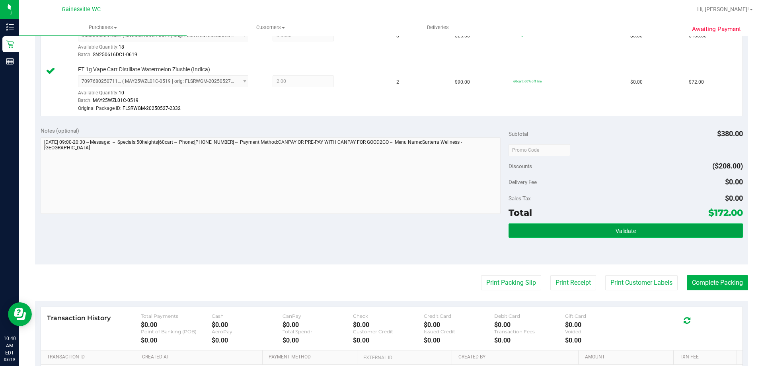
click at [508, 228] on button "Validate" at bounding box center [625, 230] width 234 height 14
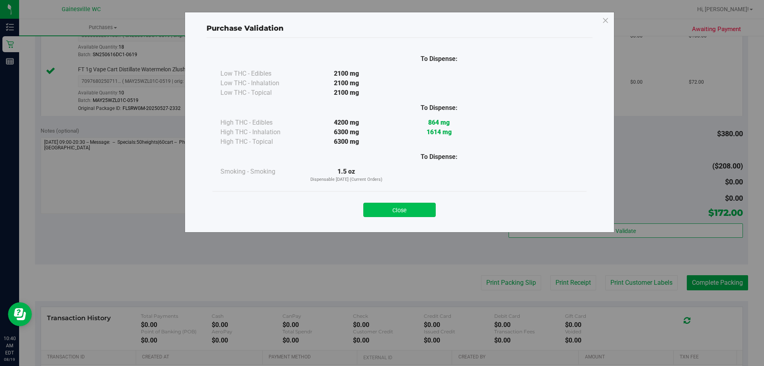
click at [409, 205] on button "Close" at bounding box center [399, 209] width 72 height 14
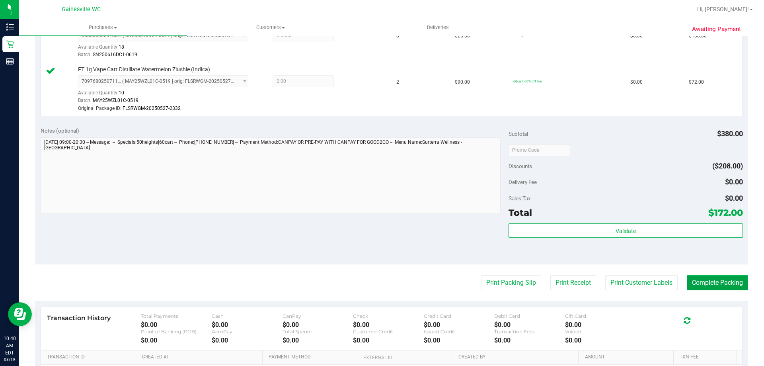
click at [697, 281] on button "Complete Packing" at bounding box center [717, 282] width 61 height 15
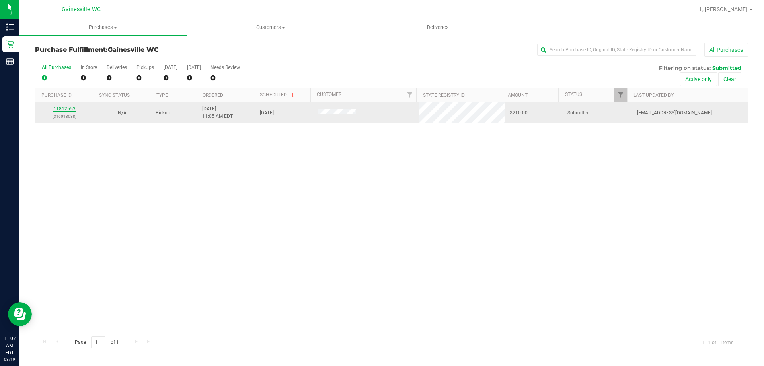
click at [67, 106] on link "11812553" at bounding box center [64, 109] width 22 height 6
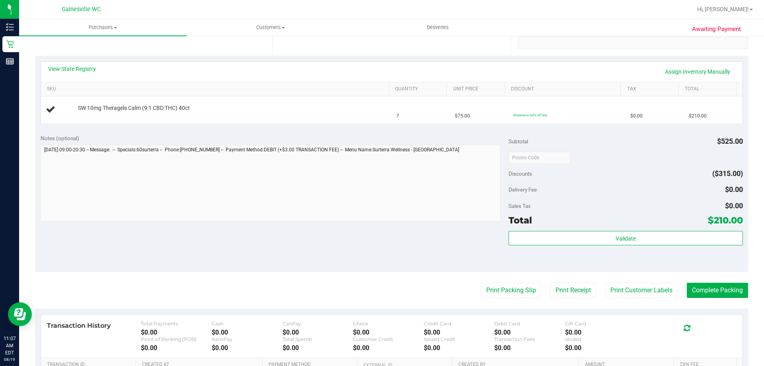
scroll to position [159, 0]
click at [490, 293] on button "Print Packing Slip" at bounding box center [511, 289] width 60 height 15
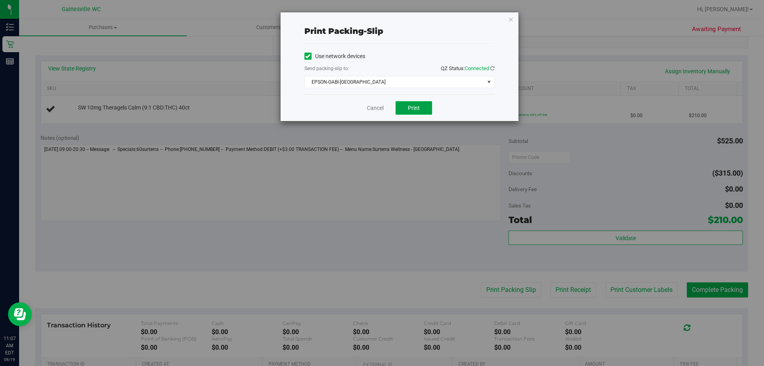
click at [409, 103] on button "Print" at bounding box center [413, 108] width 37 height 14
click at [367, 106] on link "Cancel" at bounding box center [375, 108] width 17 height 8
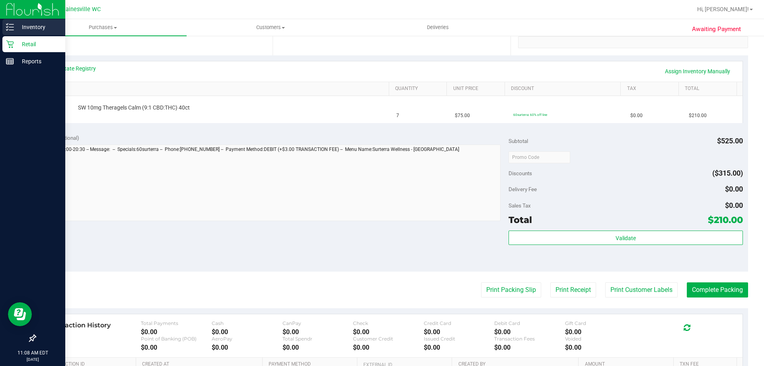
click at [40, 25] on p "Inventory" at bounding box center [38, 27] width 48 height 10
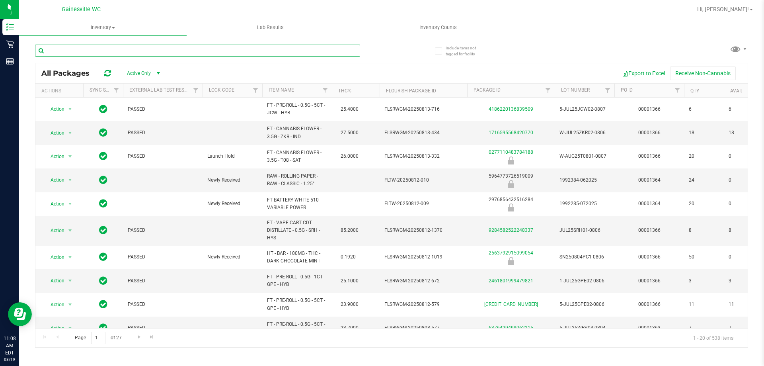
click at [159, 53] on input "text" at bounding box center [197, 51] width 325 height 12
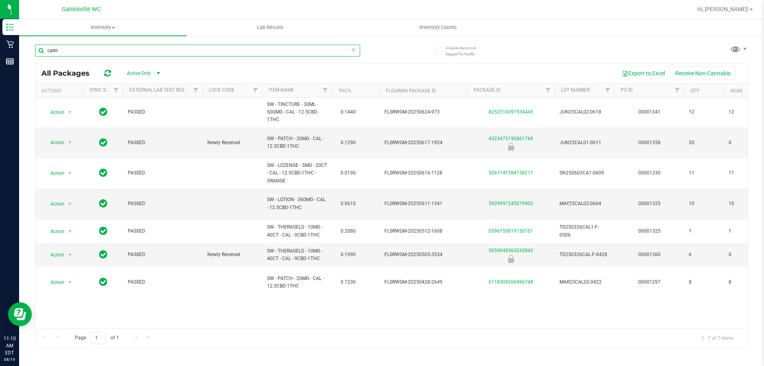
type input "calm"
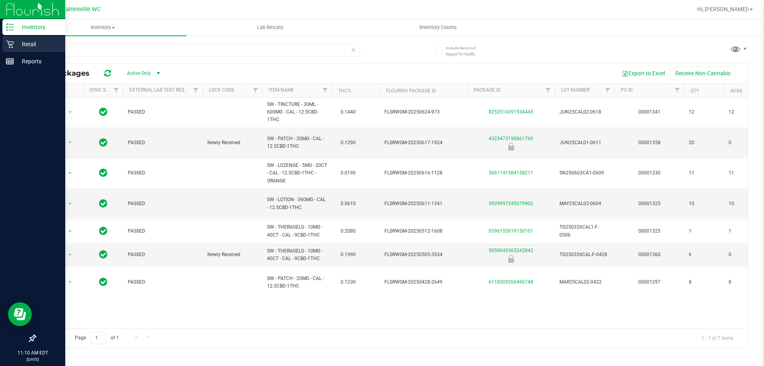
click at [30, 43] on p "Retail" at bounding box center [38, 44] width 48 height 10
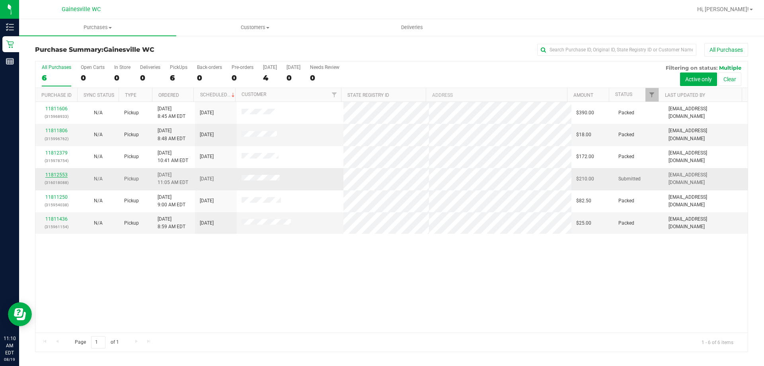
click at [48, 172] on link "11812553" at bounding box center [56, 175] width 22 height 6
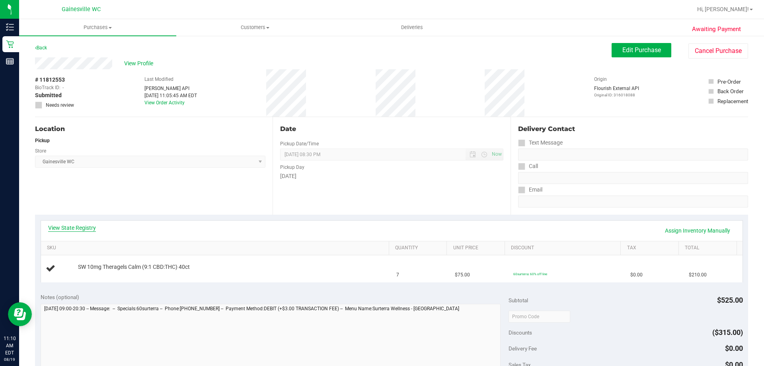
click at [71, 228] on link "View State Registry" at bounding box center [72, 228] width 48 height 8
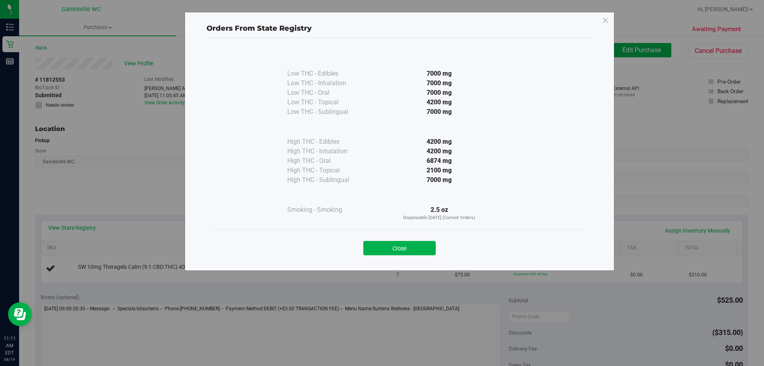
click at [150, 232] on div "Orders From State Registry Low THC - Edibles 7000 mg" at bounding box center [385, 183] width 770 height 366
click at [412, 245] on button "Close" at bounding box center [399, 248] width 72 height 14
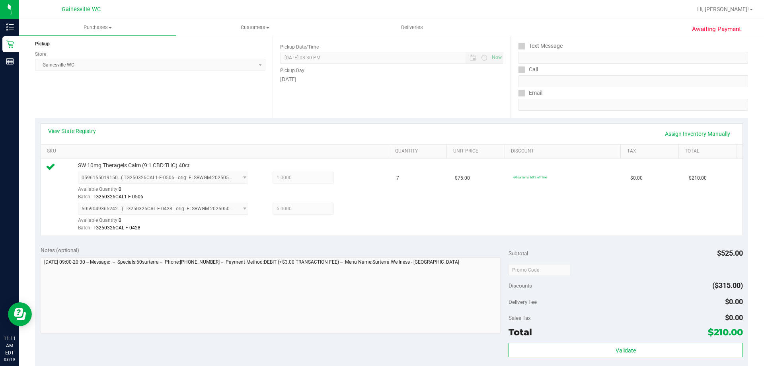
scroll to position [119, 0]
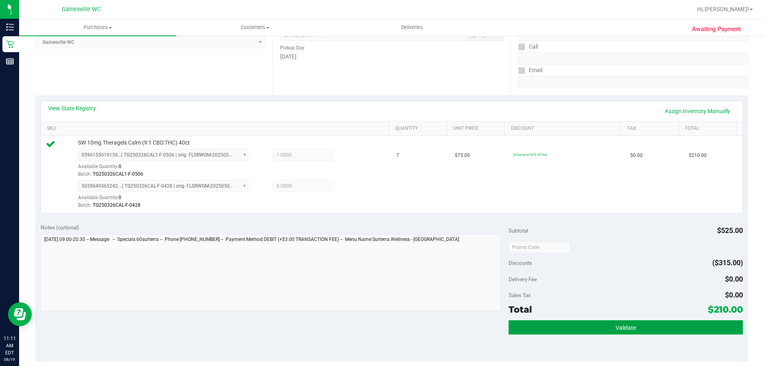
click at [566, 324] on button "Validate" at bounding box center [625, 327] width 234 height 14
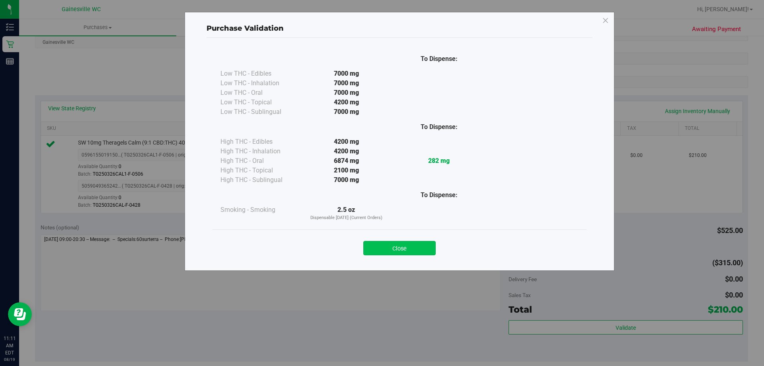
click at [395, 251] on button "Close" at bounding box center [399, 248] width 72 height 14
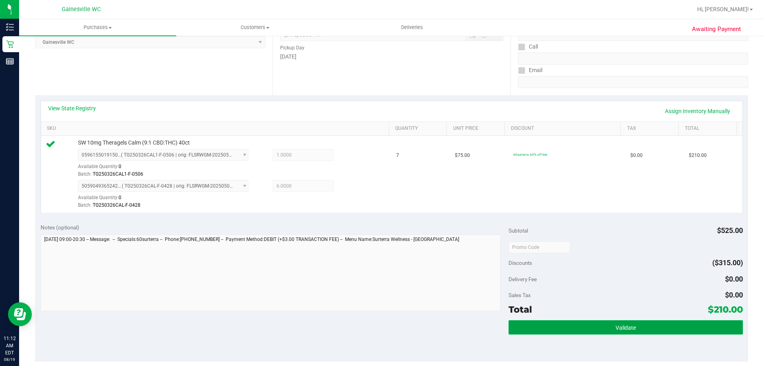
click at [625, 323] on button "Validate" at bounding box center [625, 327] width 234 height 14
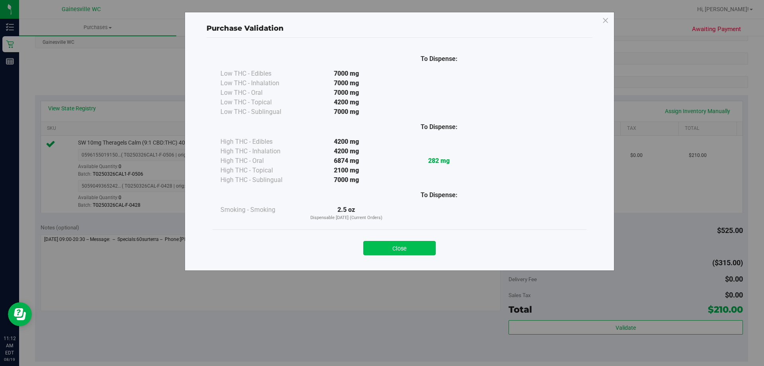
click at [418, 247] on button "Close" at bounding box center [399, 248] width 72 height 14
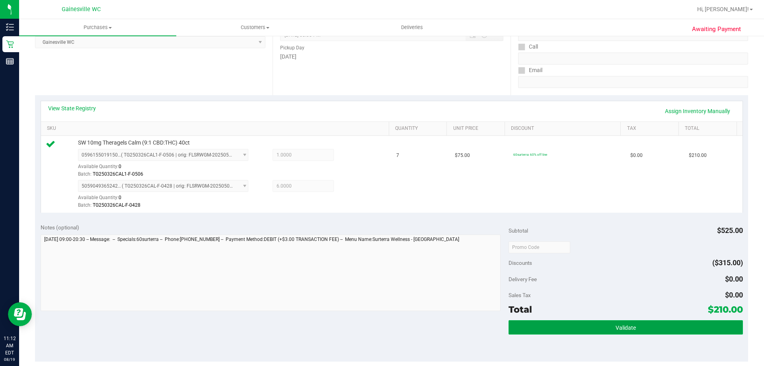
click at [598, 324] on button "Validate" at bounding box center [625, 327] width 234 height 14
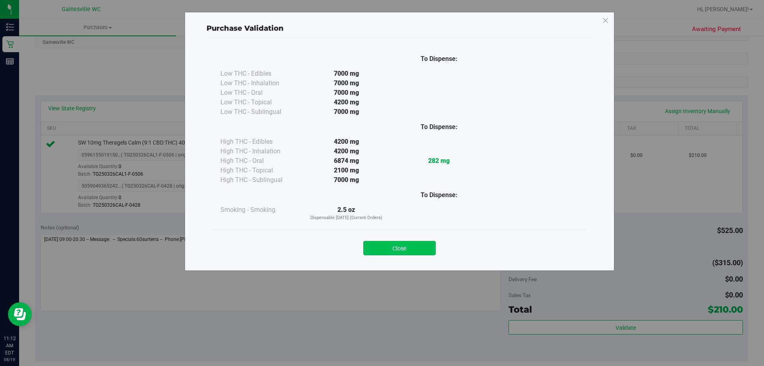
click at [415, 251] on button "Close" at bounding box center [399, 248] width 72 height 14
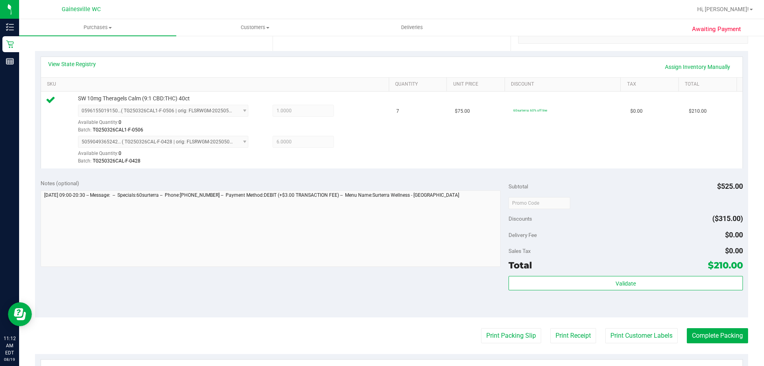
scroll to position [316, 0]
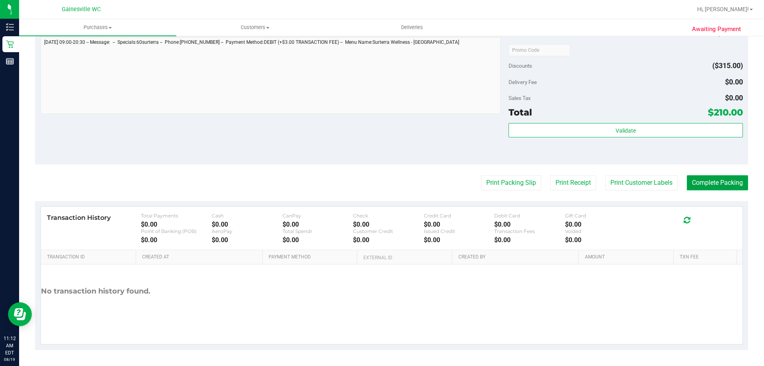
click at [708, 179] on button "Complete Packing" at bounding box center [717, 182] width 61 height 15
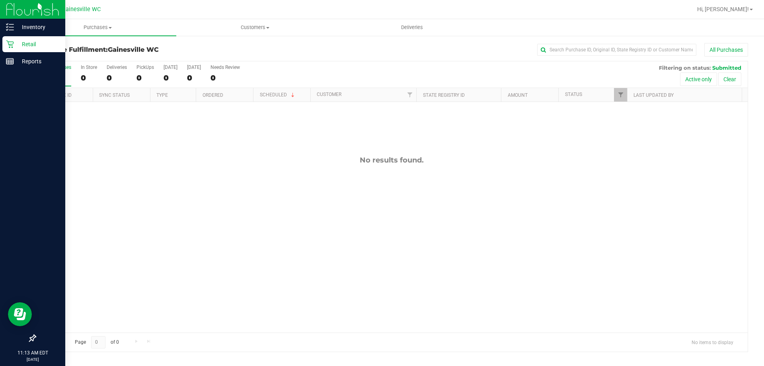
click at [31, 45] on p "Retail" at bounding box center [38, 44] width 48 height 10
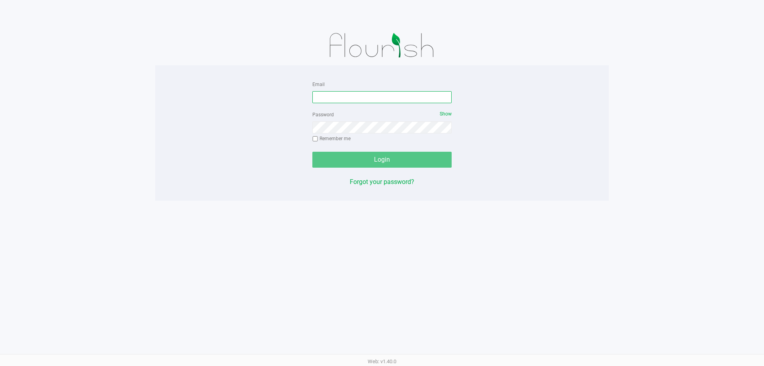
click at [386, 100] on input "Email" at bounding box center [381, 97] width 139 height 12
type input "[EMAIL_ADDRESS][DOMAIN_NAME]"
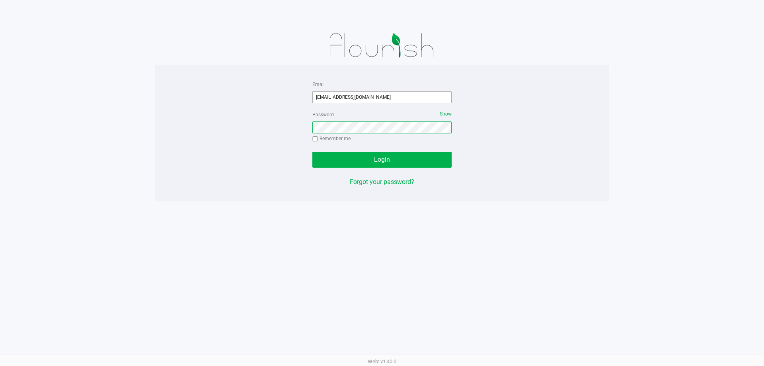
click at [312, 152] on button "Login" at bounding box center [381, 160] width 139 height 16
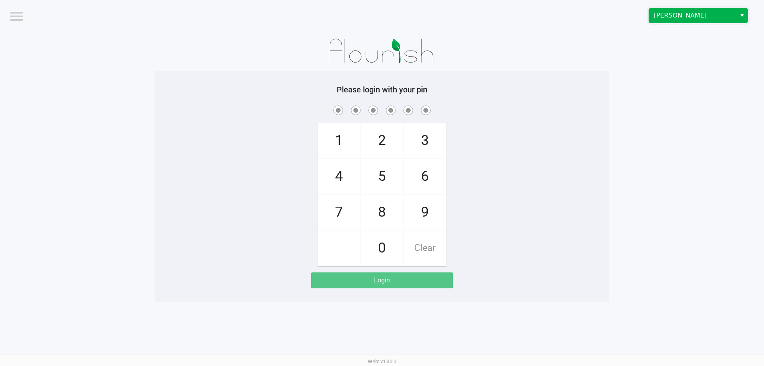
click at [695, 19] on span "[PERSON_NAME]" at bounding box center [693, 16] width 78 height 10
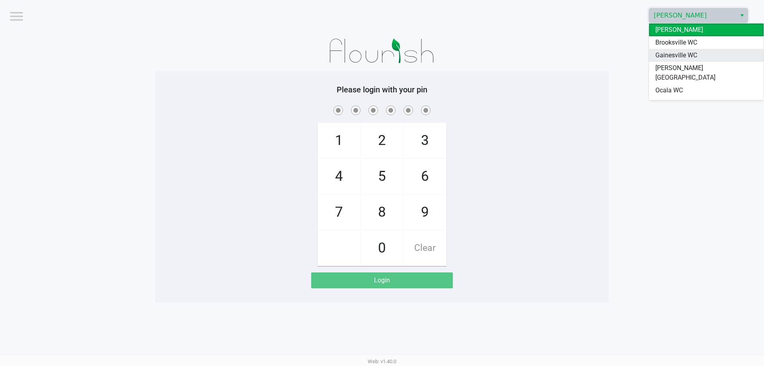
click at [686, 49] on li "Gainesville WC" at bounding box center [706, 55] width 115 height 13
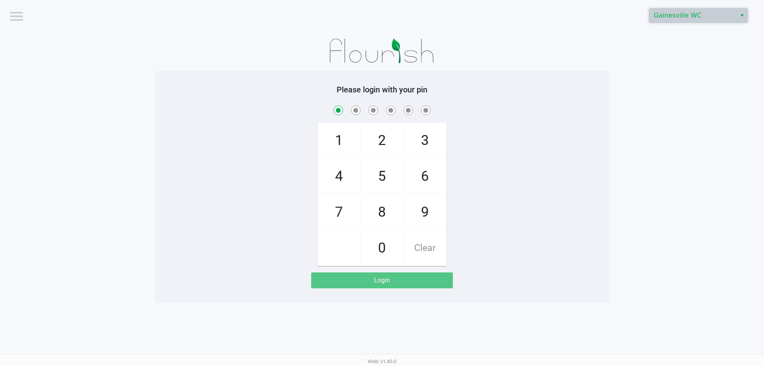
checkbox input "true"
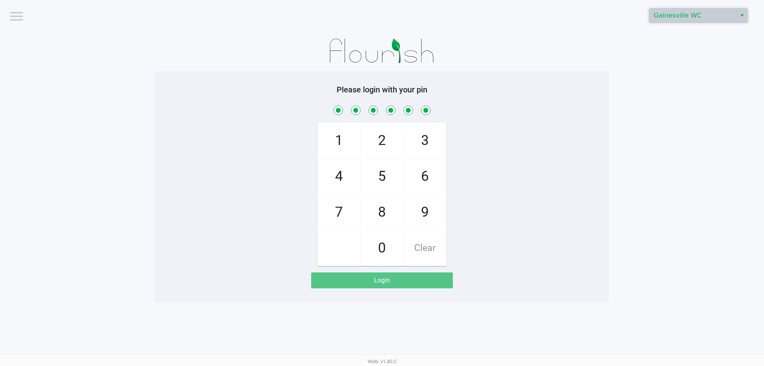
checkbox input "true"
